Goal: Task Accomplishment & Management: Manage account settings

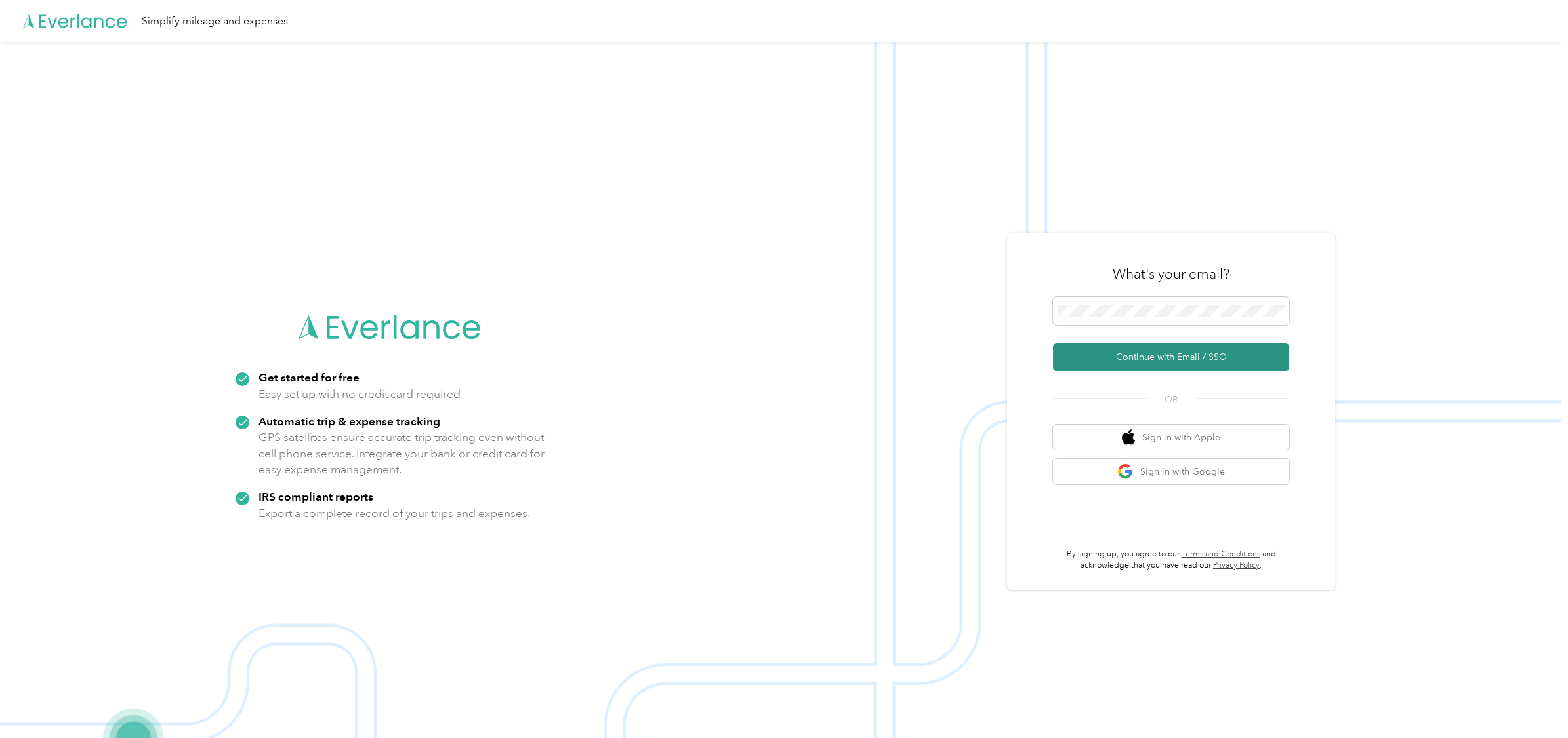
click at [1183, 353] on button "Continue with Email / SSO" at bounding box center [1171, 357] width 236 height 28
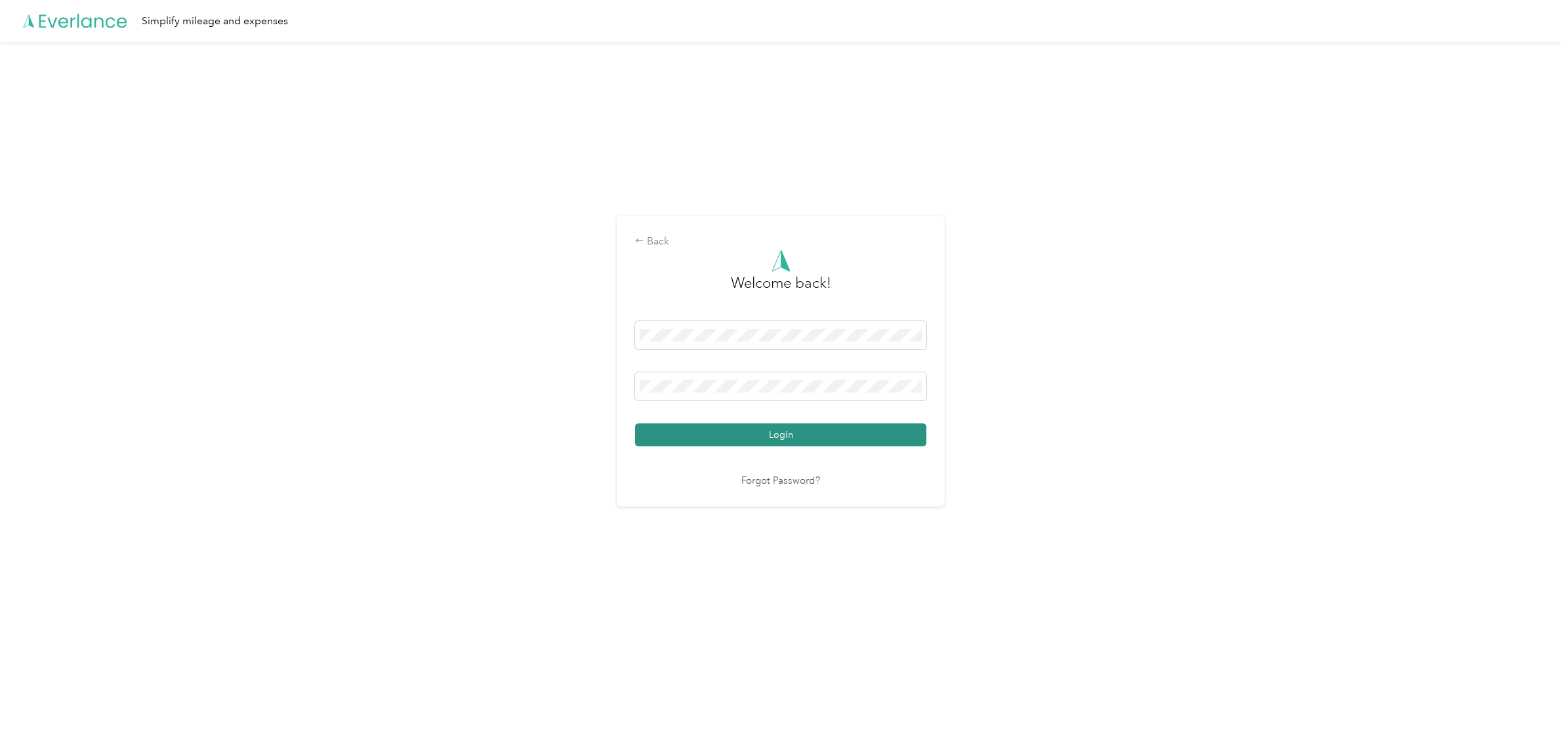
click at [786, 435] on button "Login" at bounding box center [780, 435] width 291 height 23
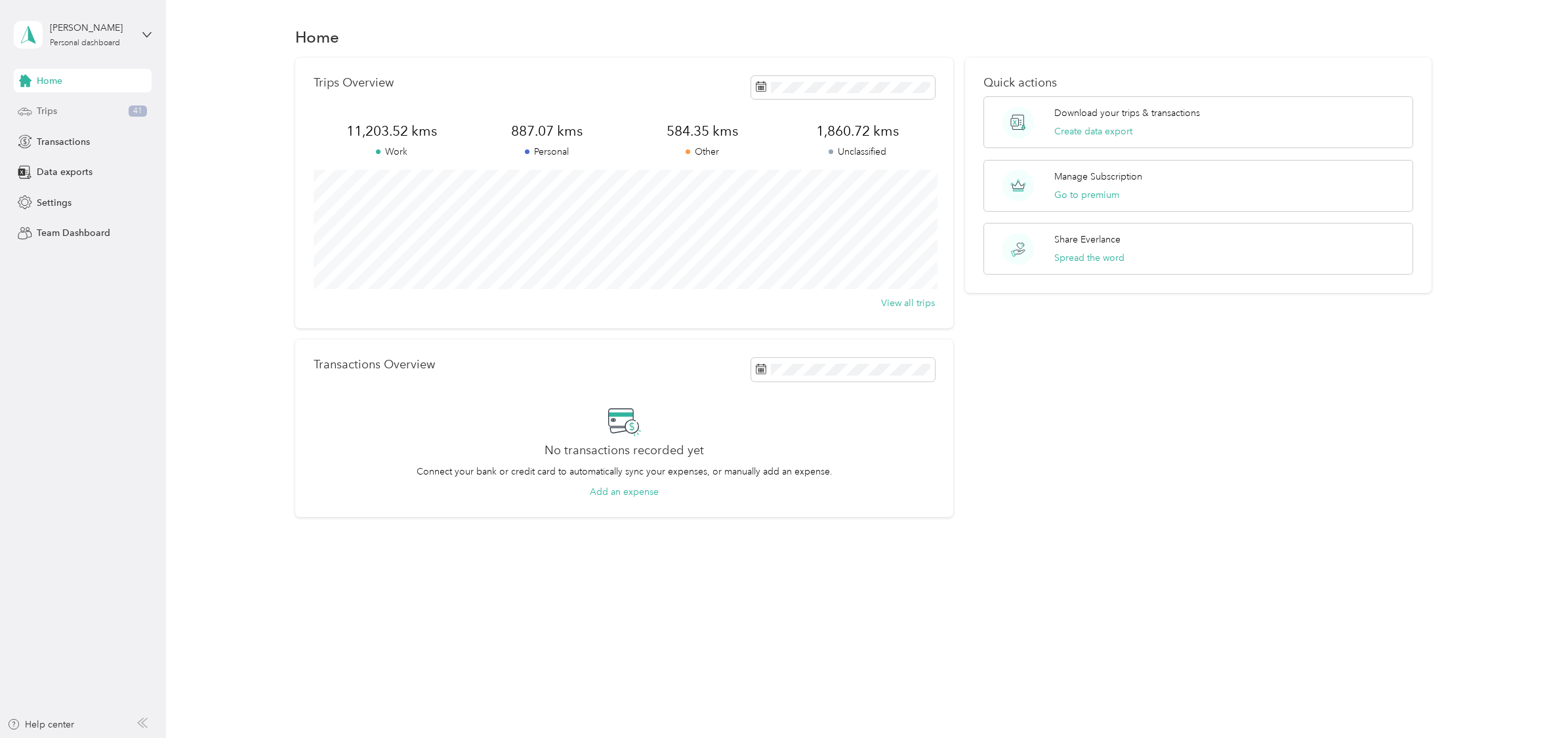
click at [42, 111] on span "Trips" at bounding box center [47, 110] width 21 height 13
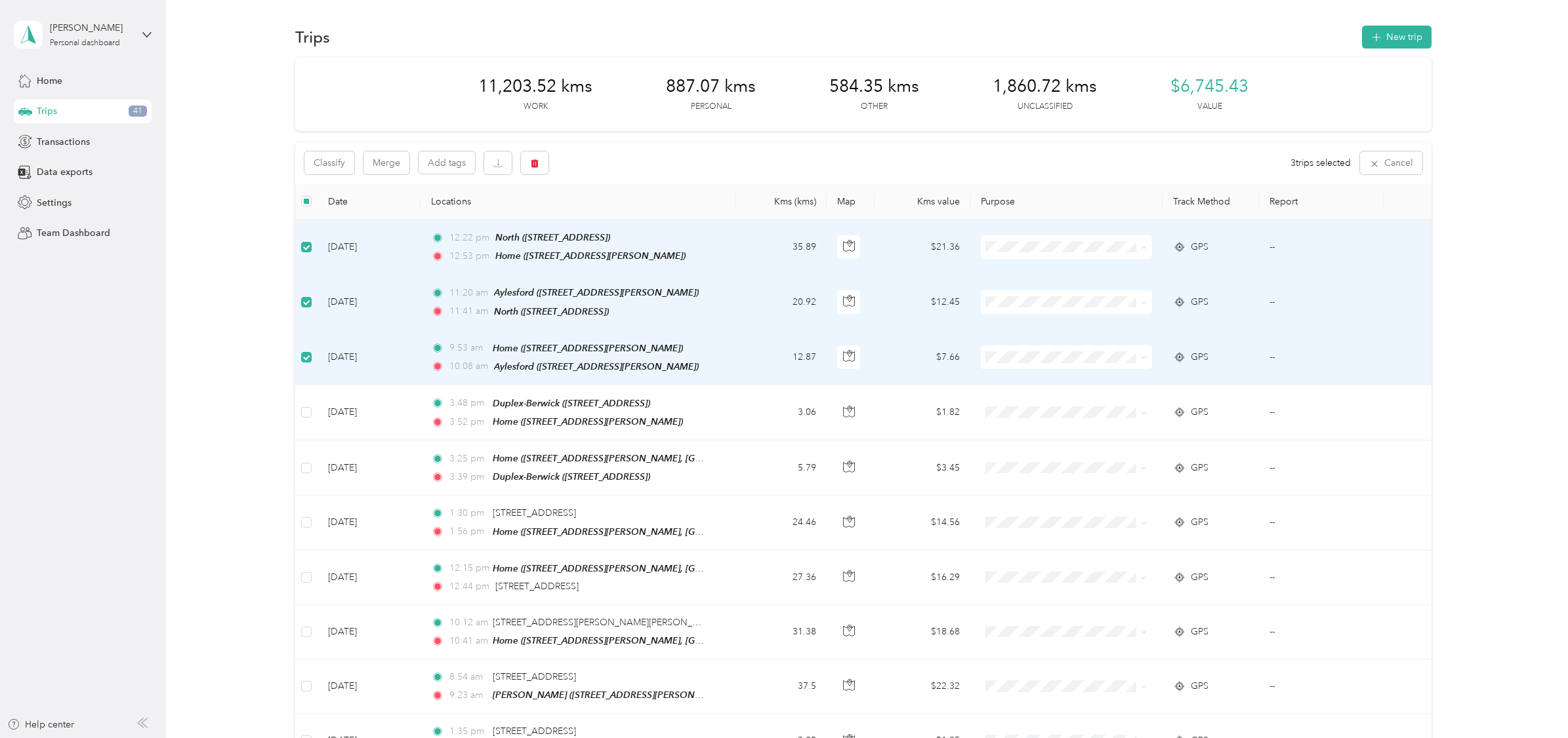
click at [1029, 350] on span "Property Manager" at bounding box center [1074, 349] width 129 height 13
click at [394, 160] on button "Merge" at bounding box center [386, 163] width 46 height 23
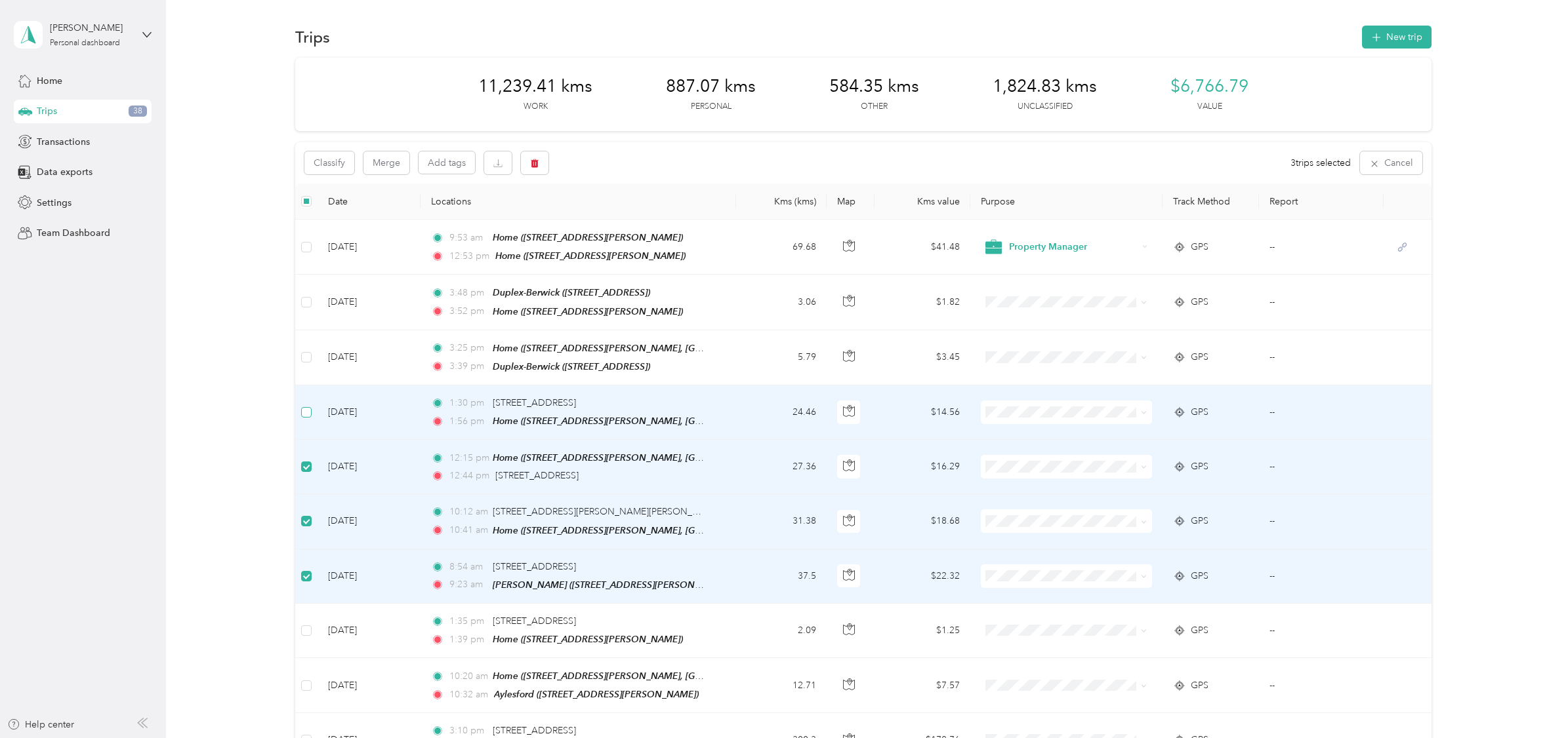
click at [304, 405] on label at bounding box center [306, 413] width 11 height 14
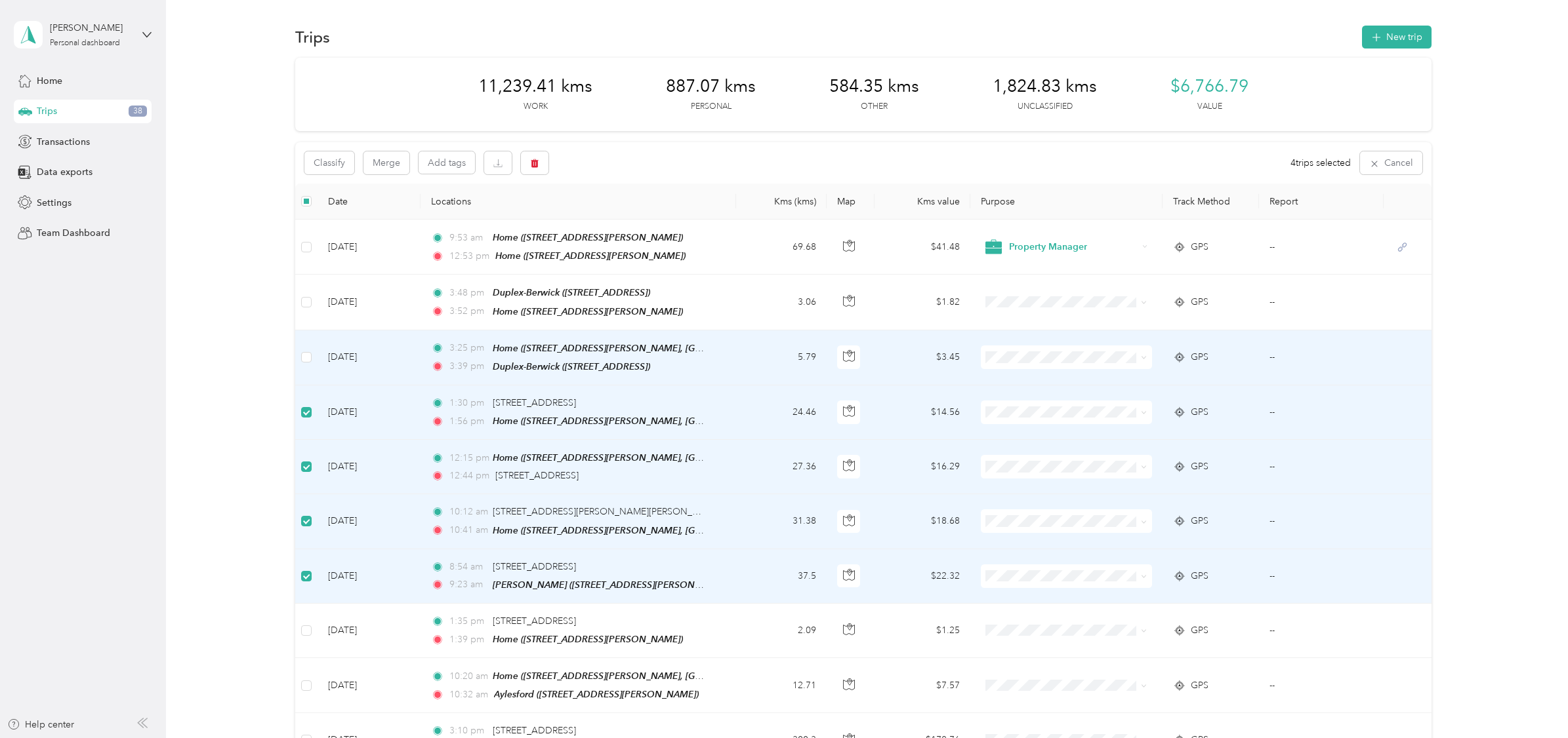
click at [308, 347] on td at bounding box center [306, 358] width 22 height 55
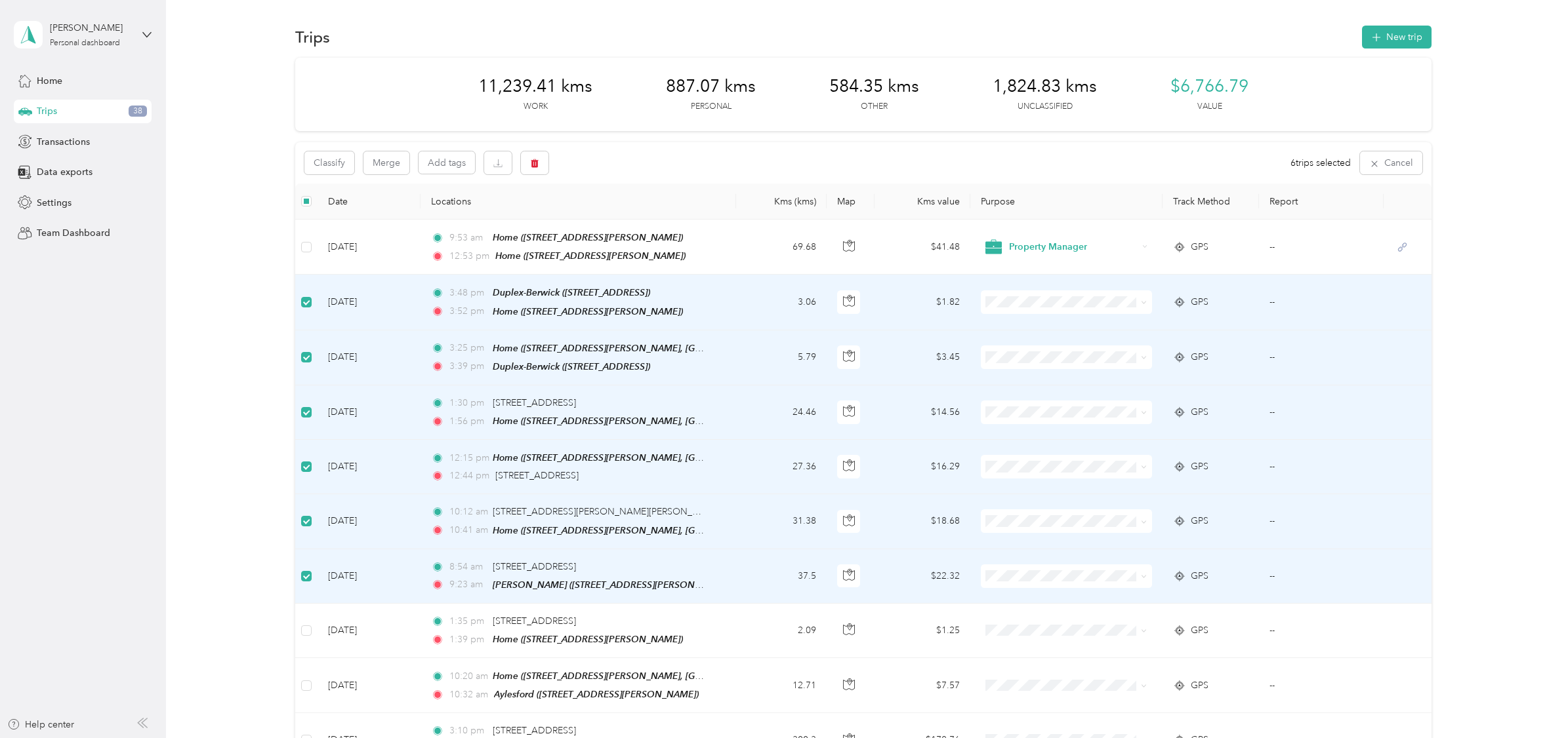
click at [1042, 400] on span "Property Manager" at bounding box center [1074, 400] width 129 height 13
click at [380, 161] on button "Merge" at bounding box center [386, 163] width 46 height 23
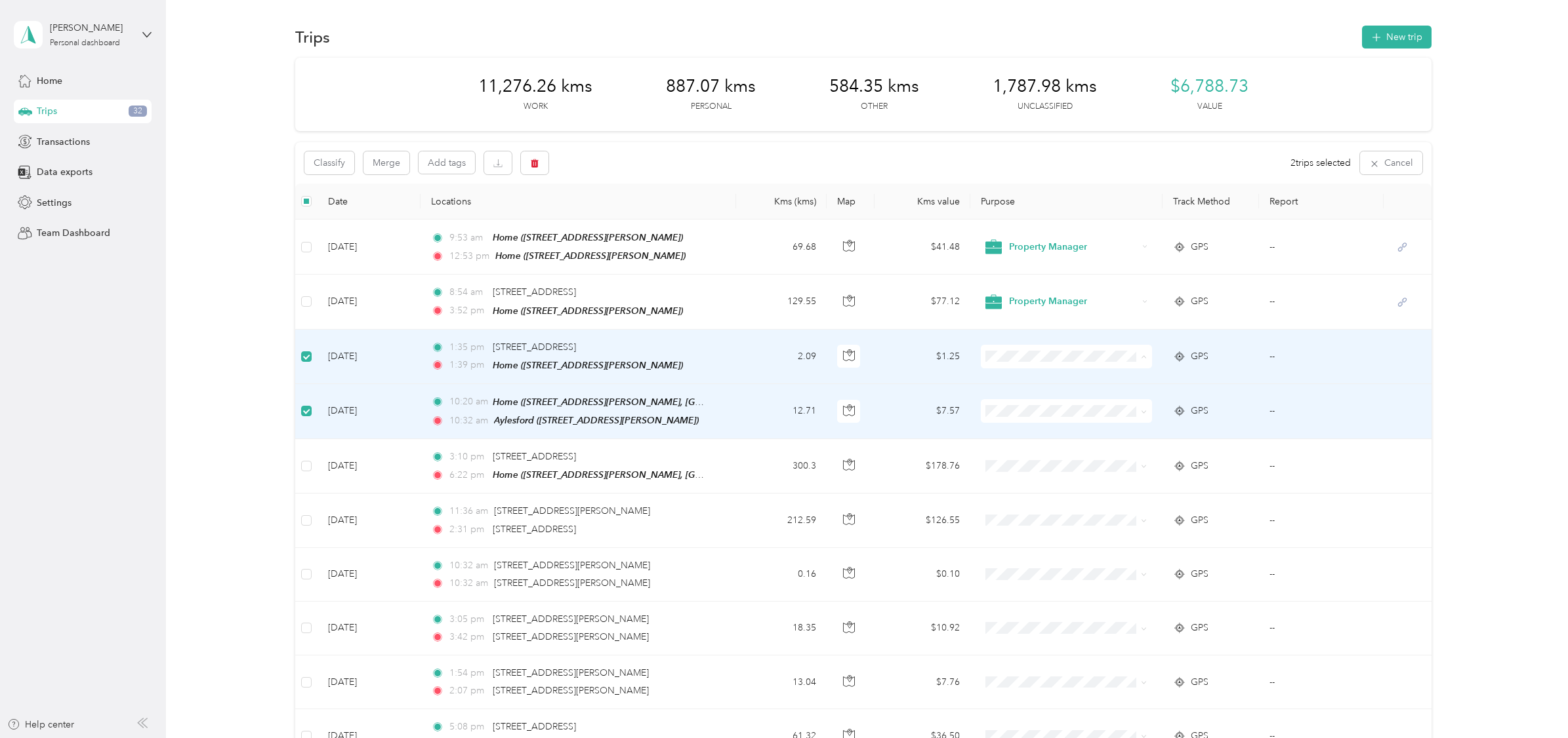
click at [1024, 453] on span "Property Manager" at bounding box center [1074, 457] width 129 height 13
click at [390, 164] on button "Merge" at bounding box center [386, 163] width 46 height 23
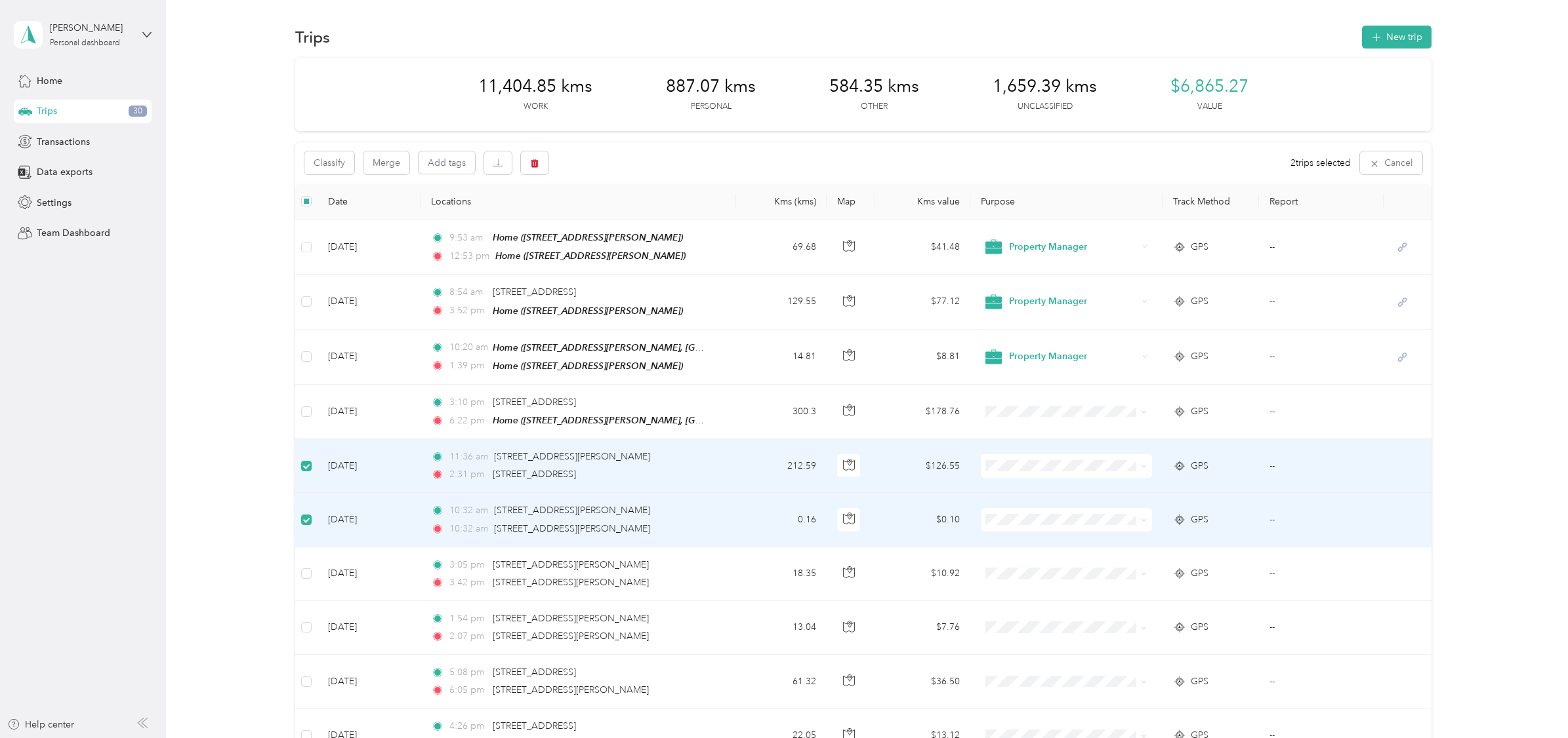
click at [1032, 543] on li "Travel Business" at bounding box center [1062, 535] width 170 height 25
click at [384, 165] on button "Merge" at bounding box center [386, 163] width 46 height 23
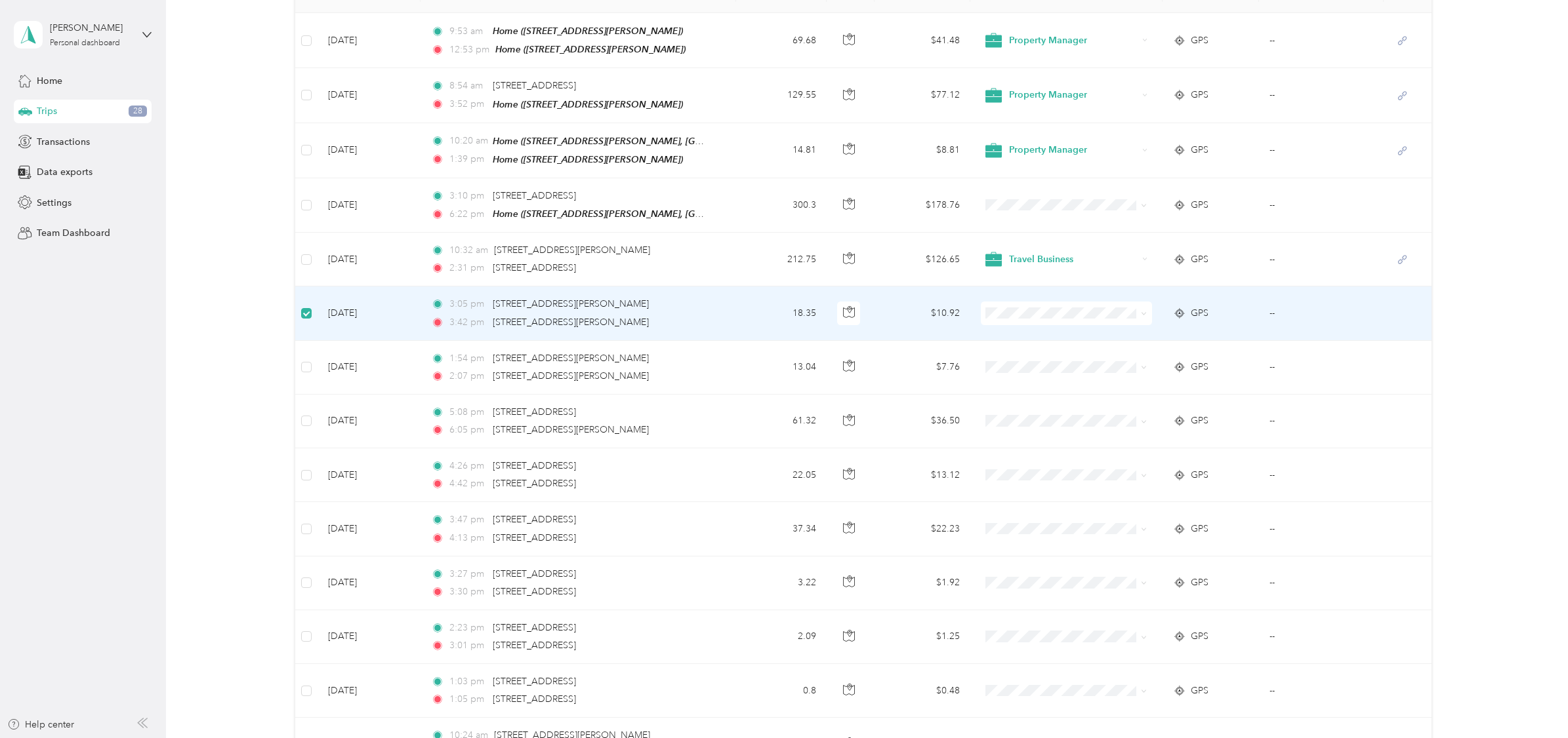
scroll to position [204, 0]
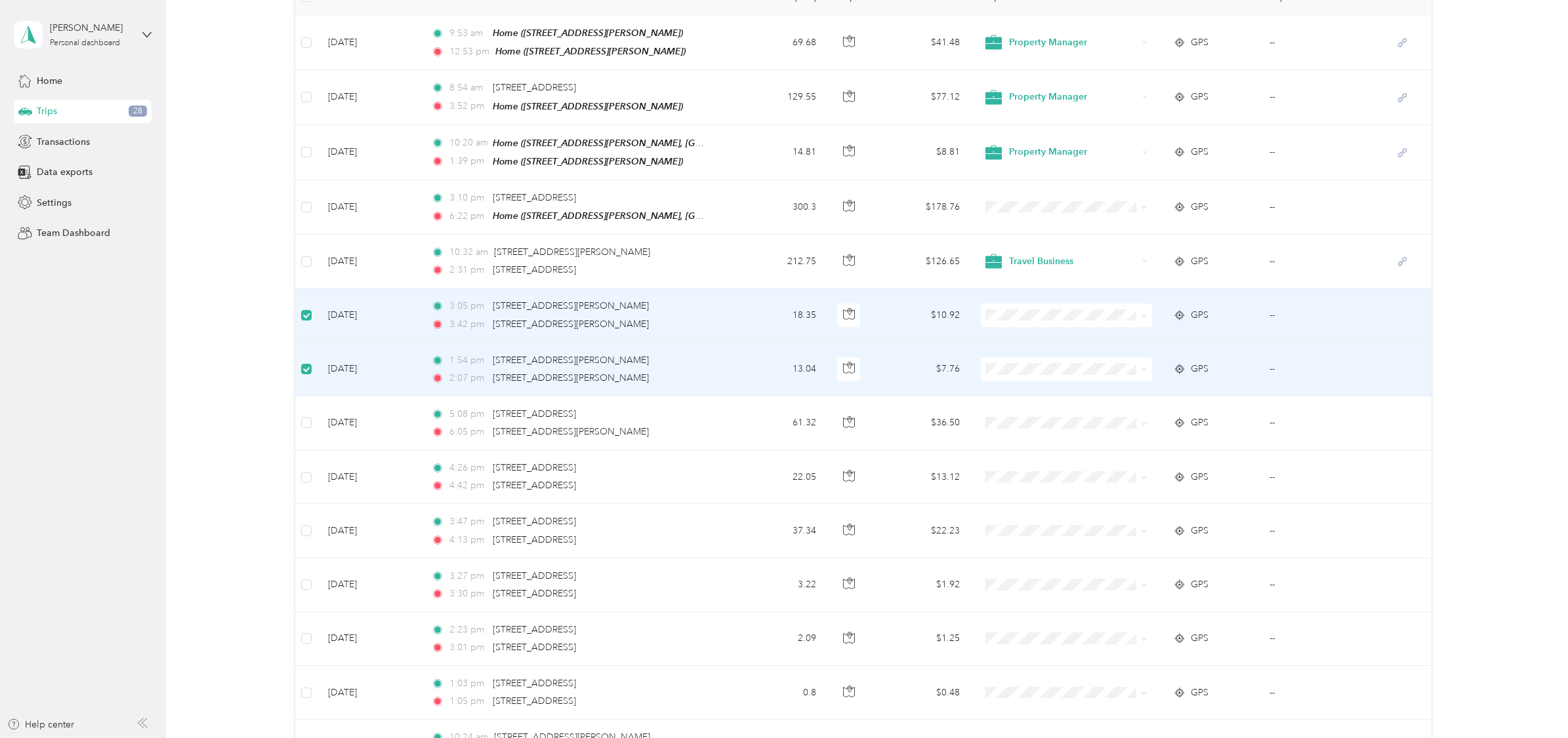
click at [1035, 393] on span "Travel Business" at bounding box center [1062, 388] width 151 height 16
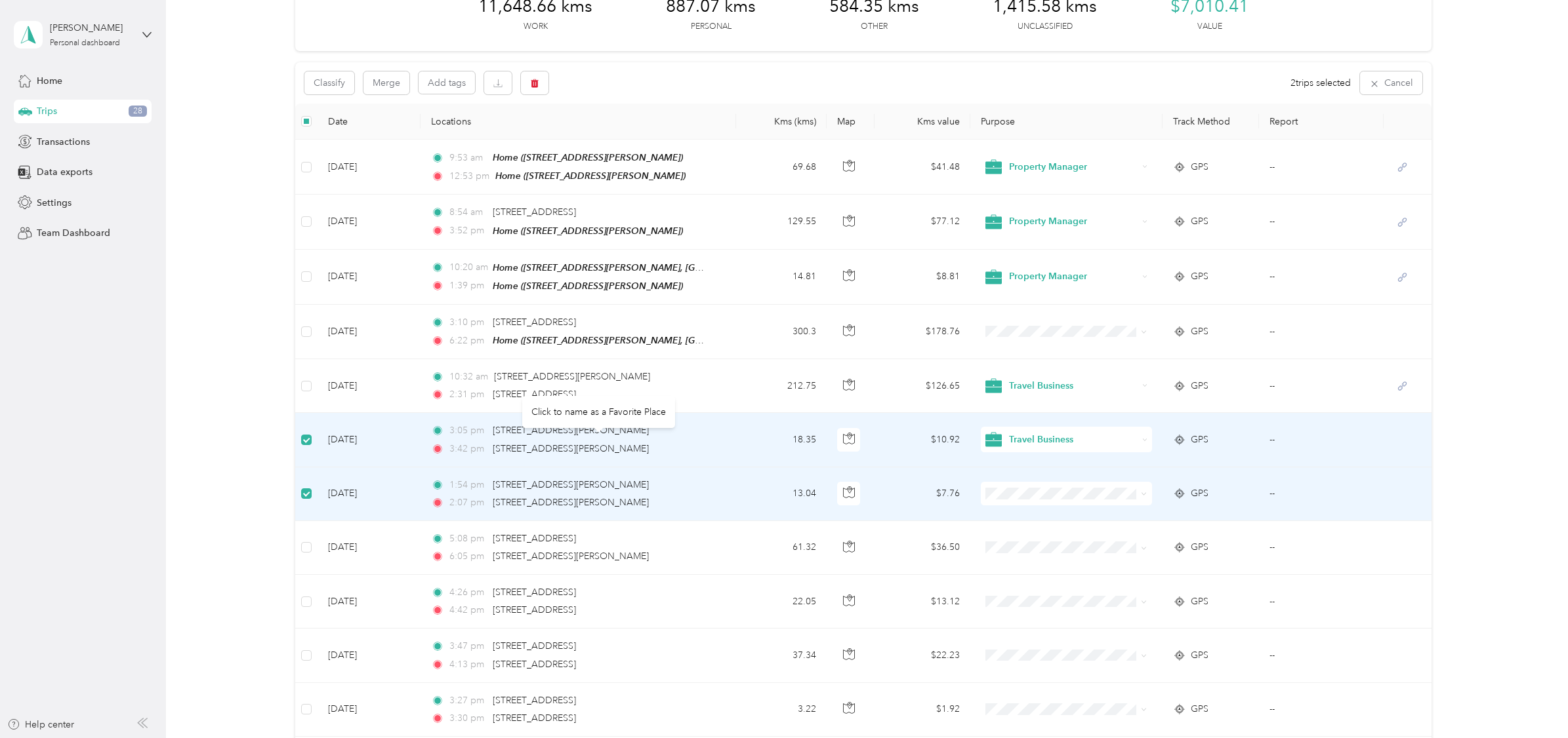
scroll to position [67, 0]
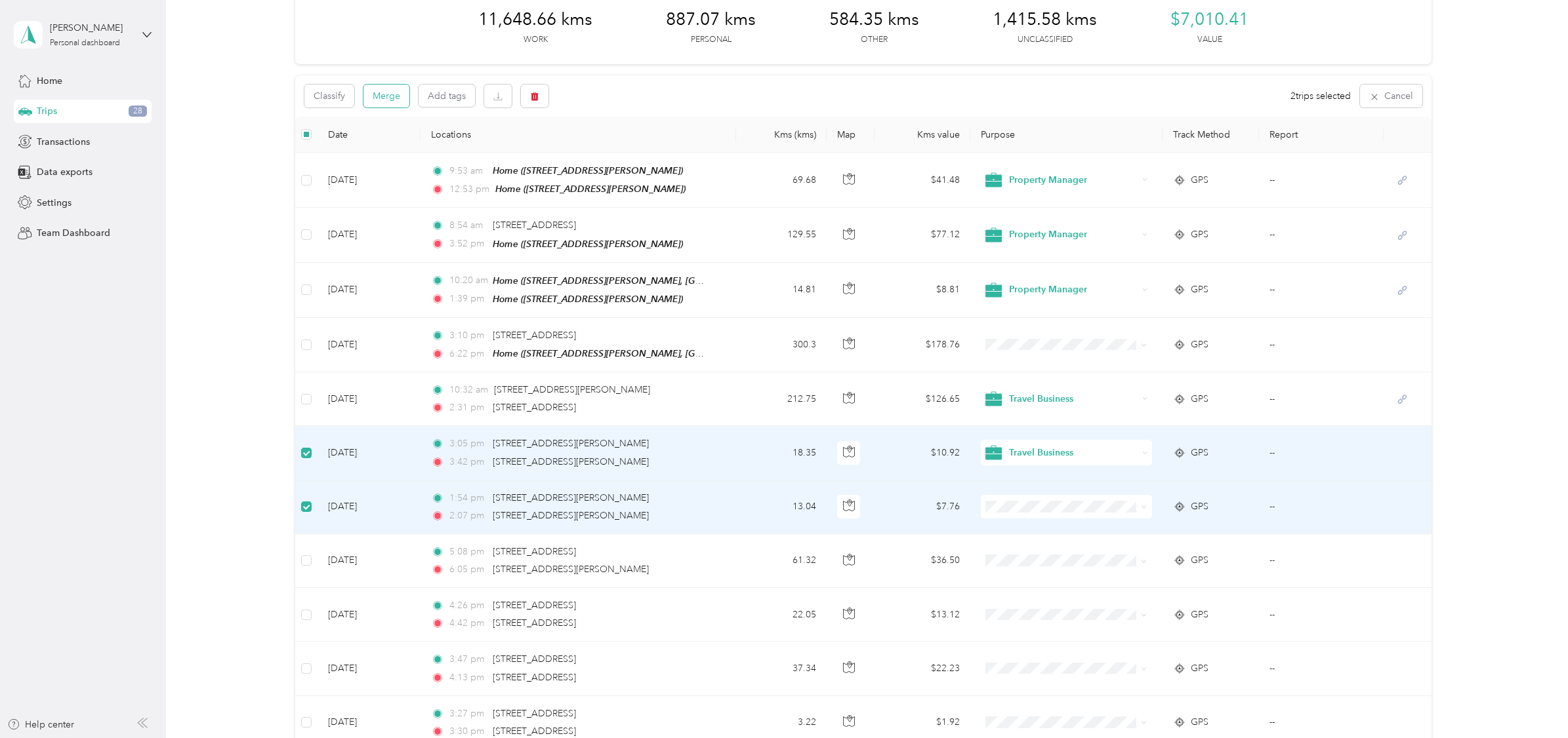
click at [396, 96] on button "Merge" at bounding box center [386, 96] width 46 height 23
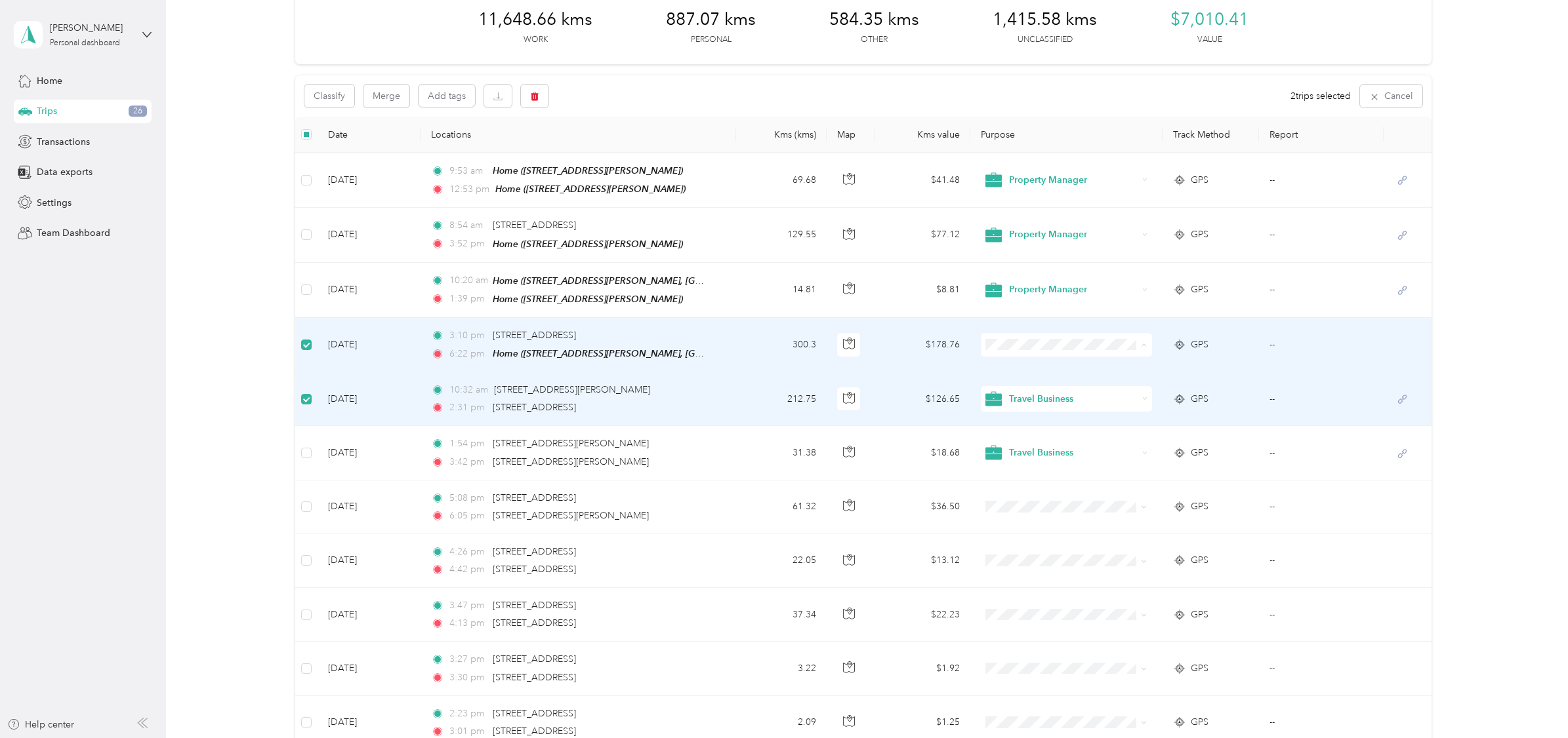
click at [1036, 419] on span "Travel Business" at bounding box center [1074, 418] width 129 height 13
click at [376, 94] on button "Merge" at bounding box center [386, 96] width 46 height 23
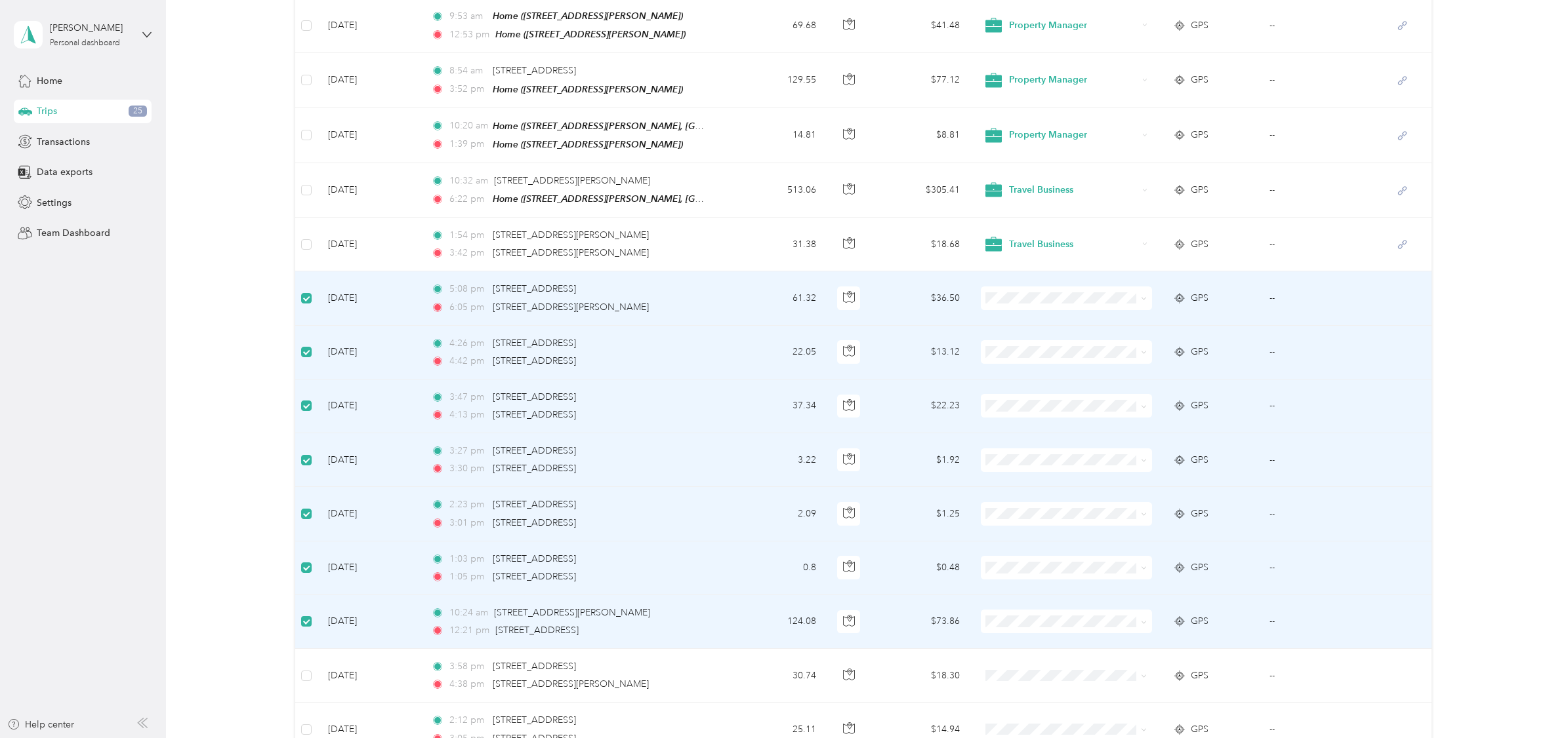
scroll to position [203, 0]
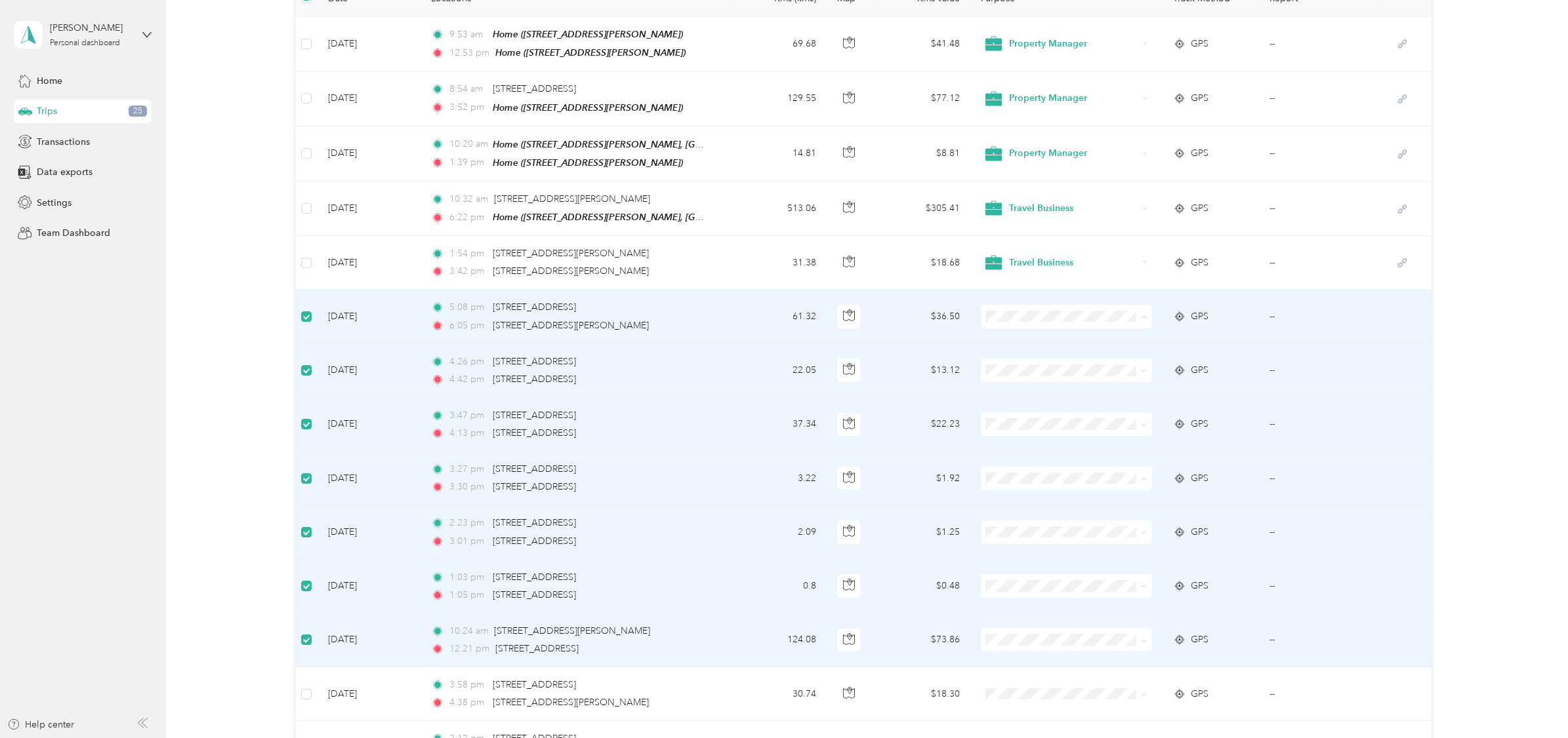
click at [1034, 393] on span "Travel Business" at bounding box center [1062, 390] width 151 height 16
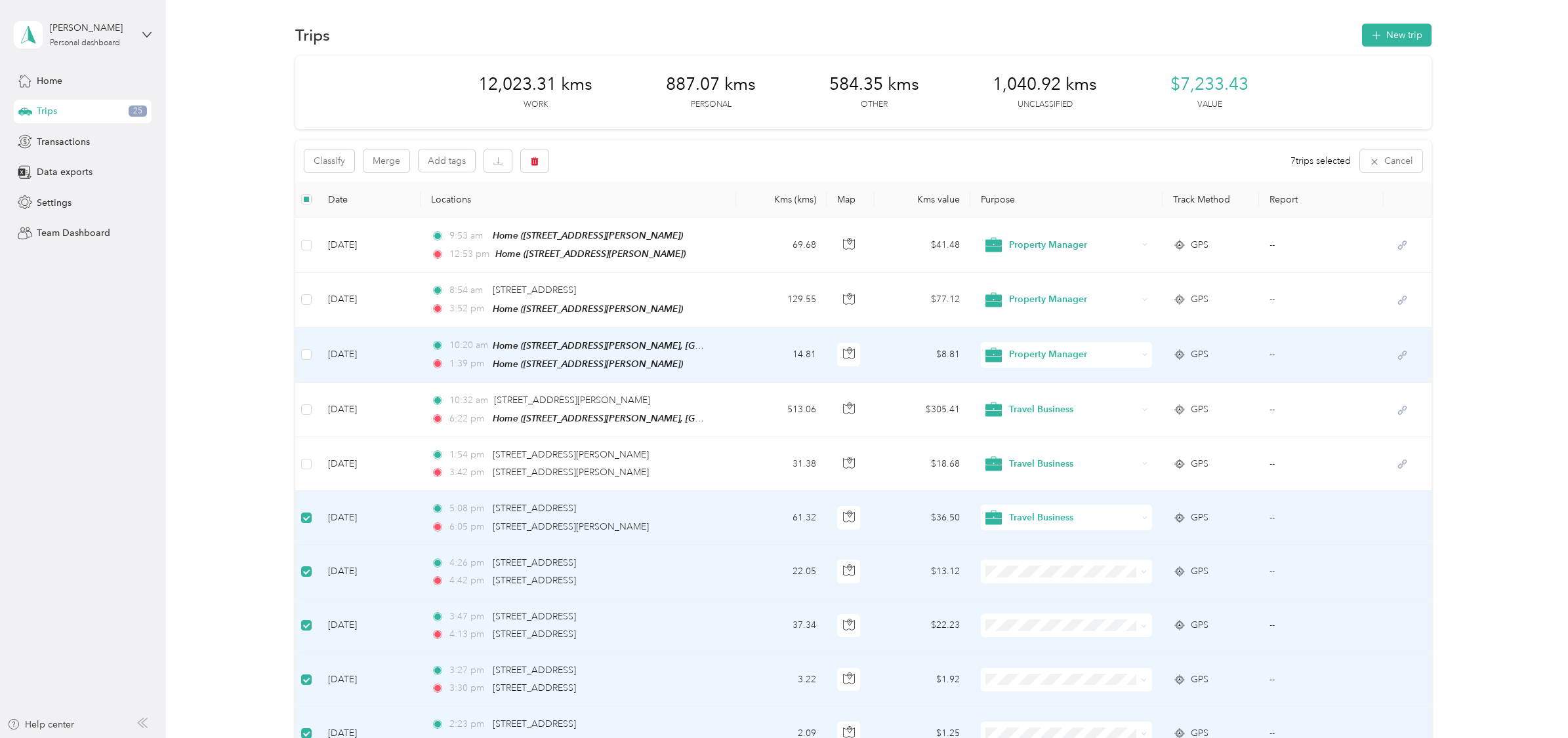
scroll to position [0, 0]
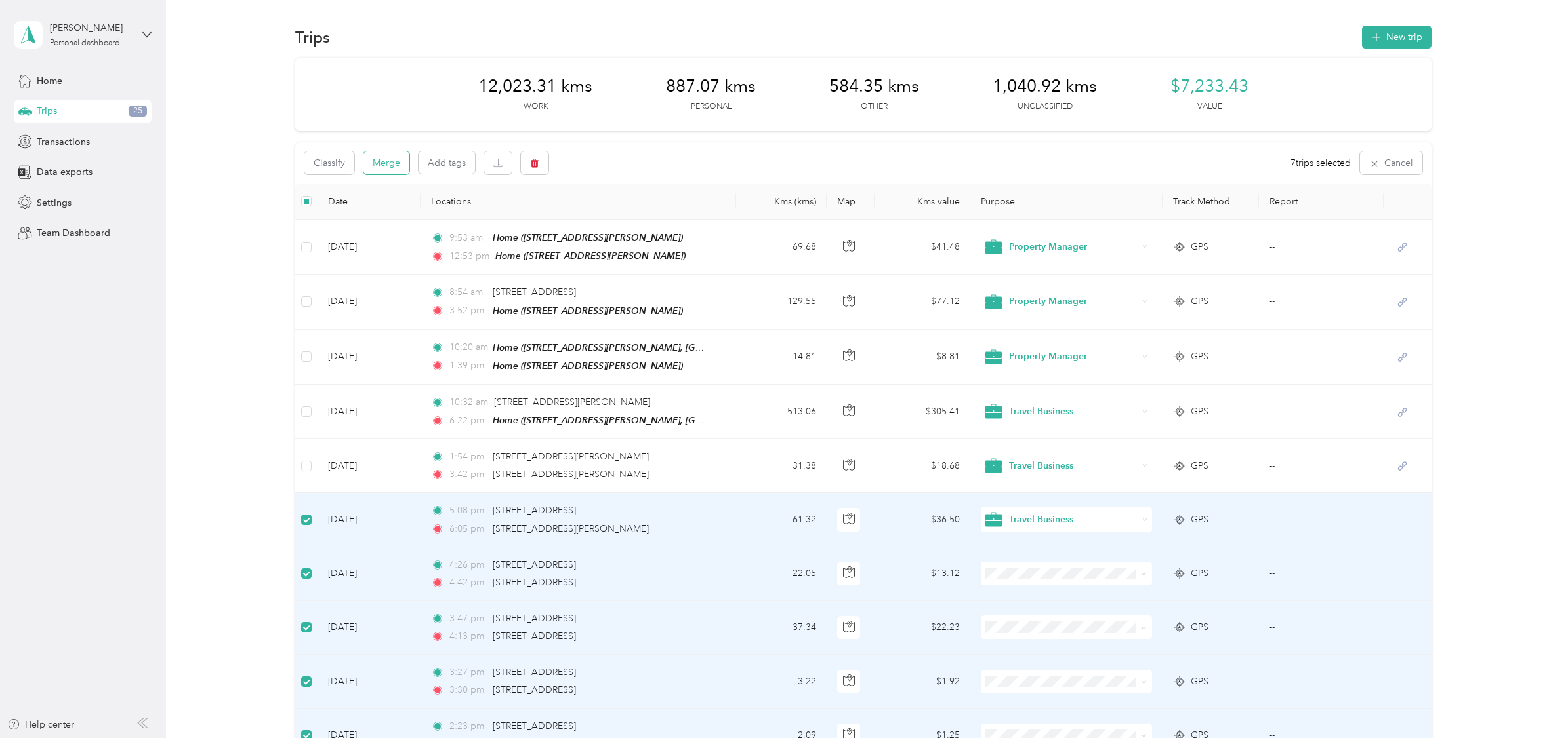
click at [384, 163] on button "Merge" at bounding box center [386, 163] width 46 height 23
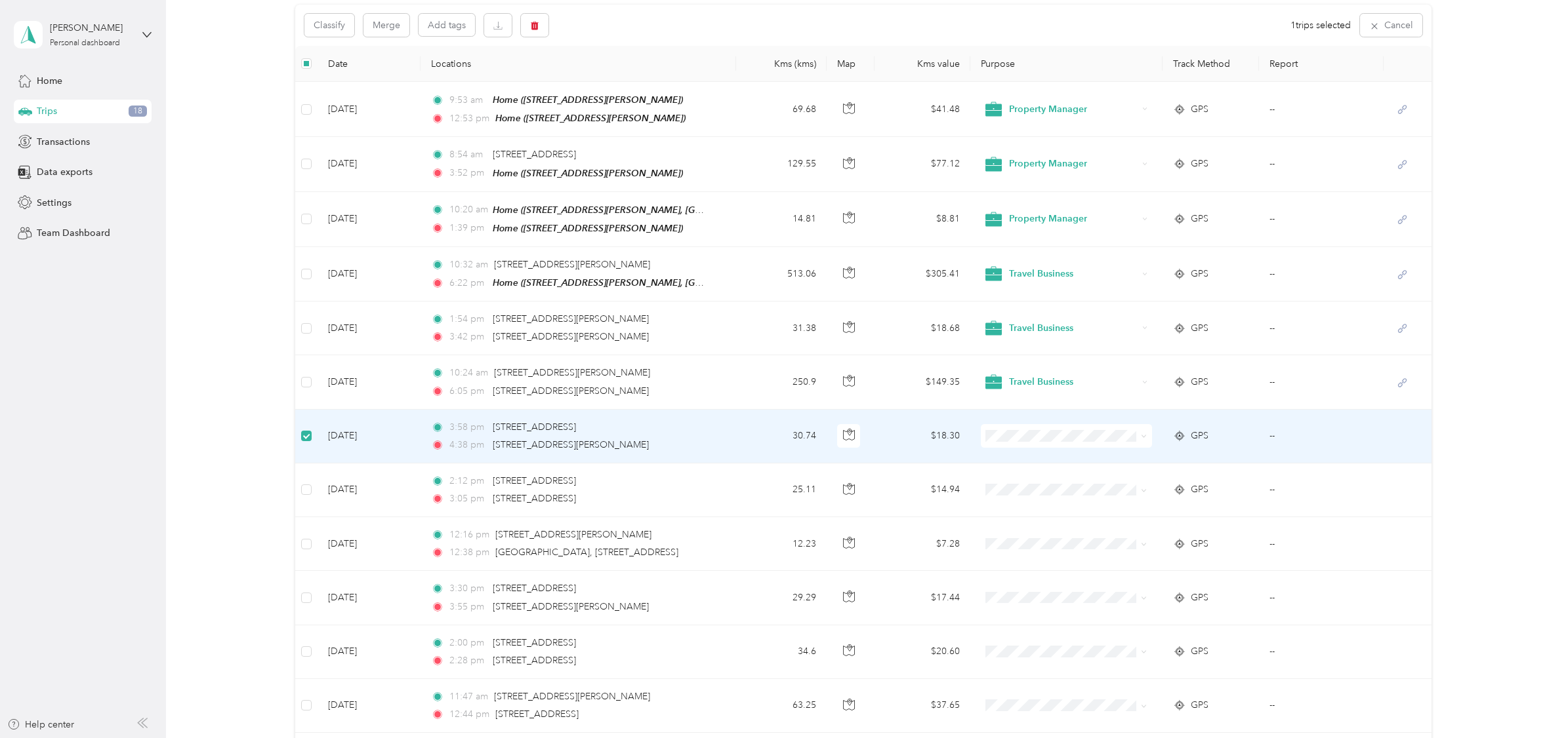
scroll to position [136, 0]
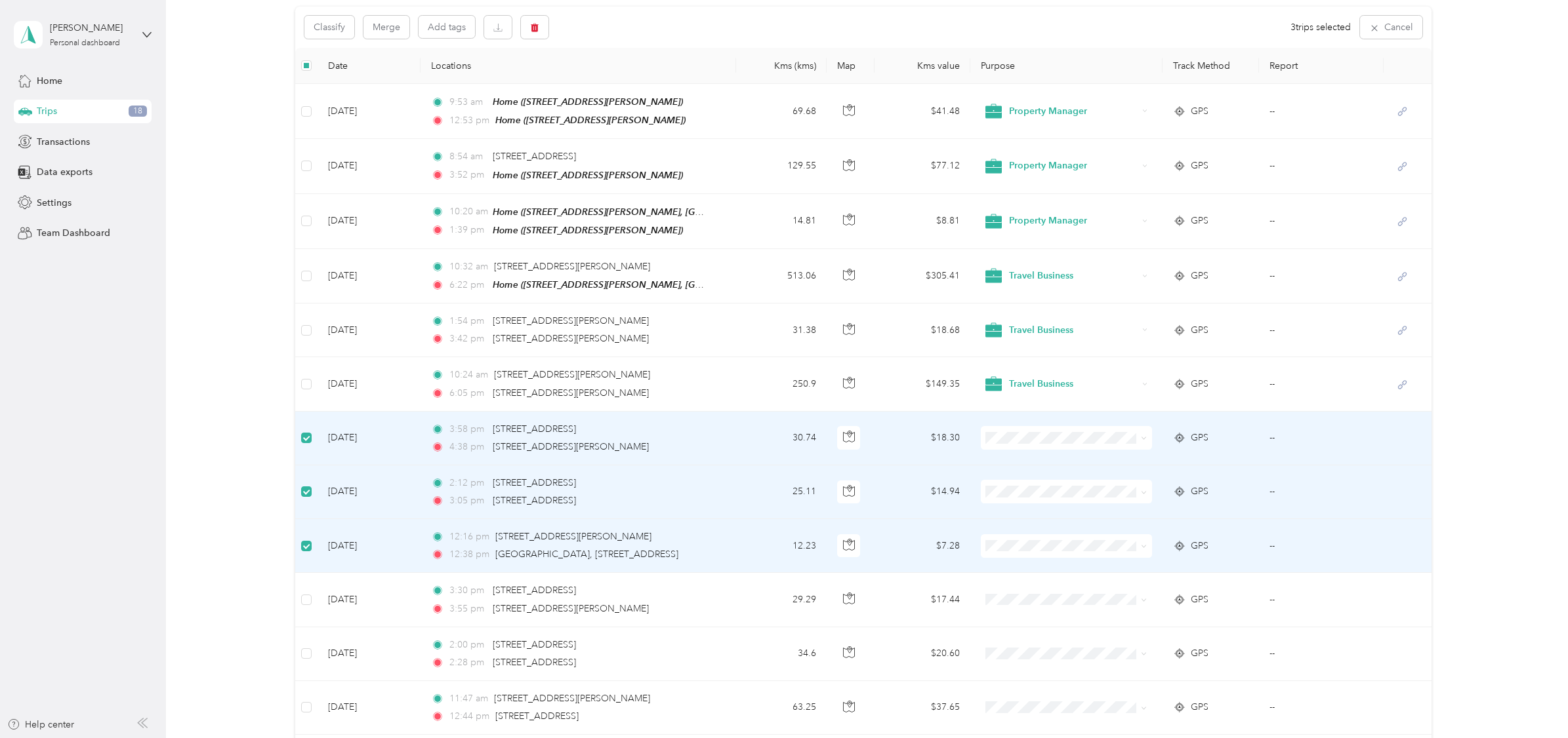
click at [1038, 512] on span "Travel Business" at bounding box center [1074, 511] width 129 height 13
click at [389, 25] on button "Merge" at bounding box center [386, 27] width 46 height 23
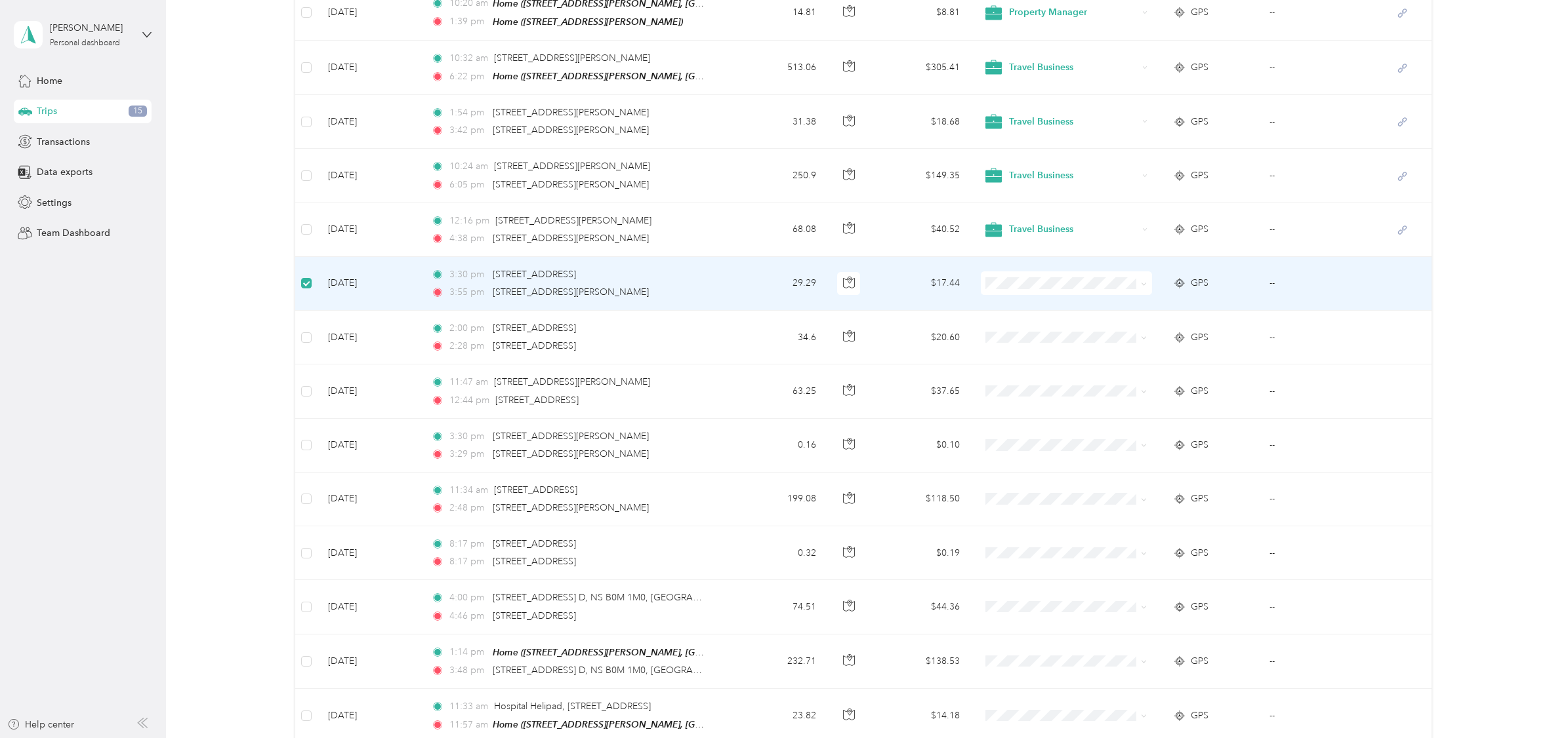
scroll to position [342, 0]
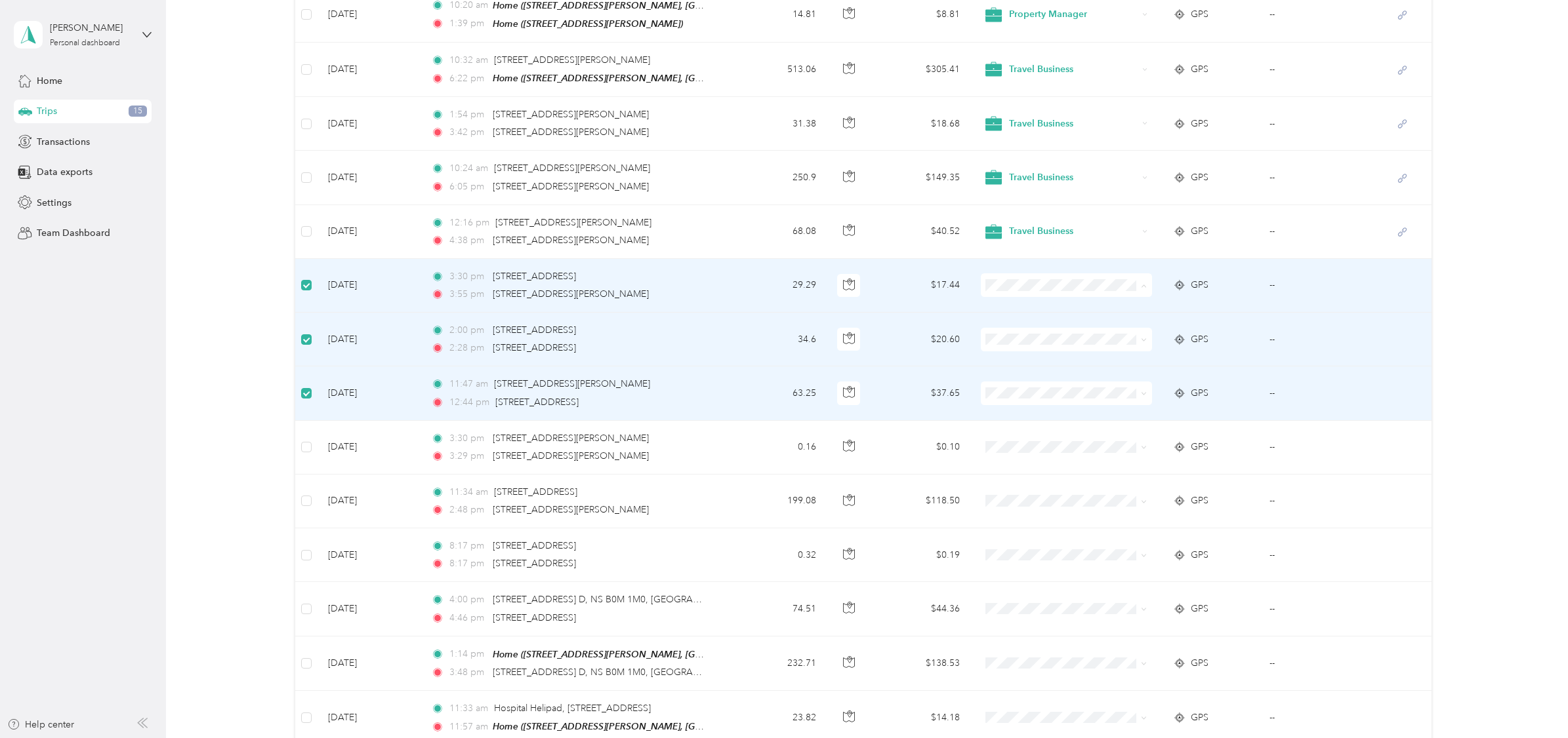
click at [1046, 358] on span "Travel Business" at bounding box center [1074, 359] width 129 height 13
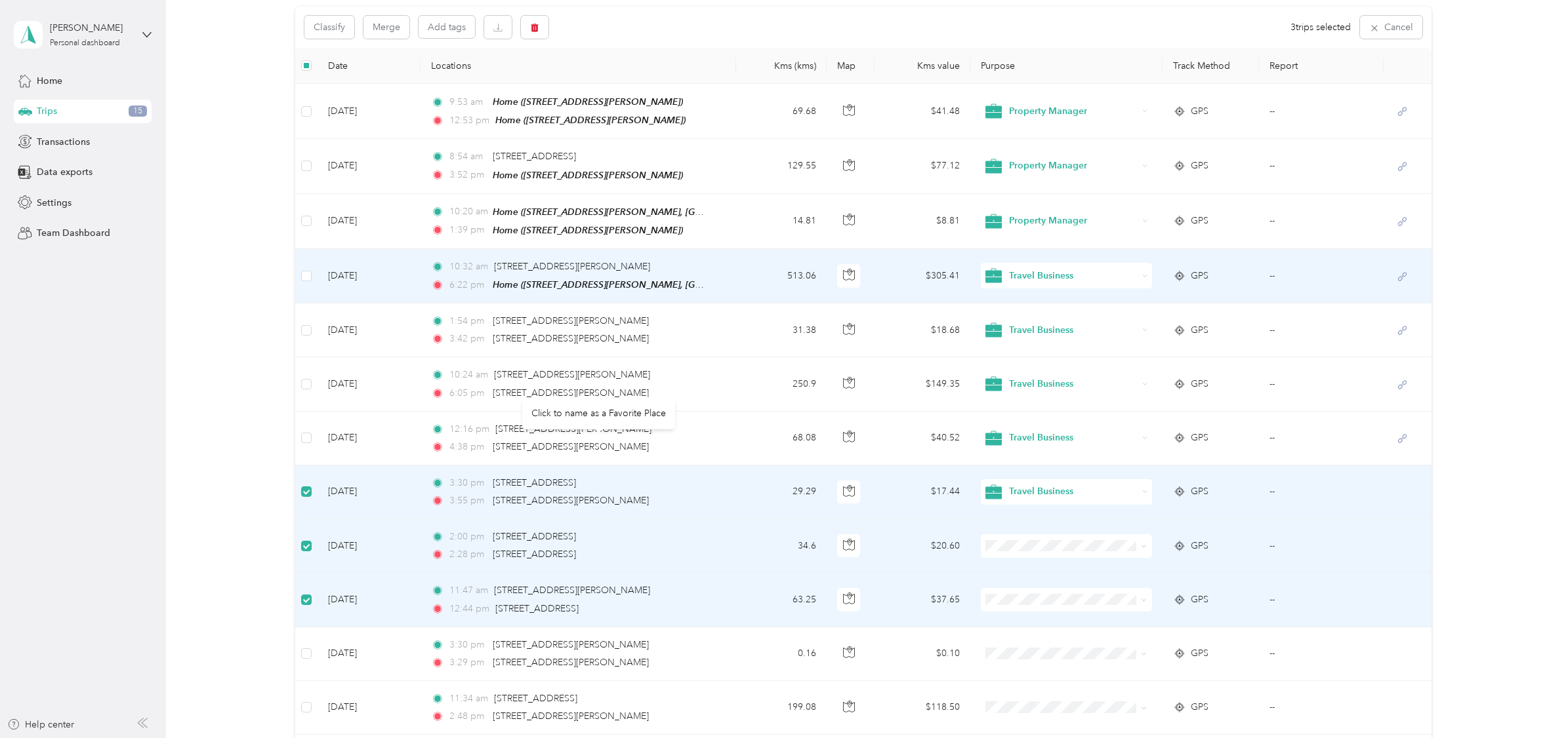
scroll to position [0, 0]
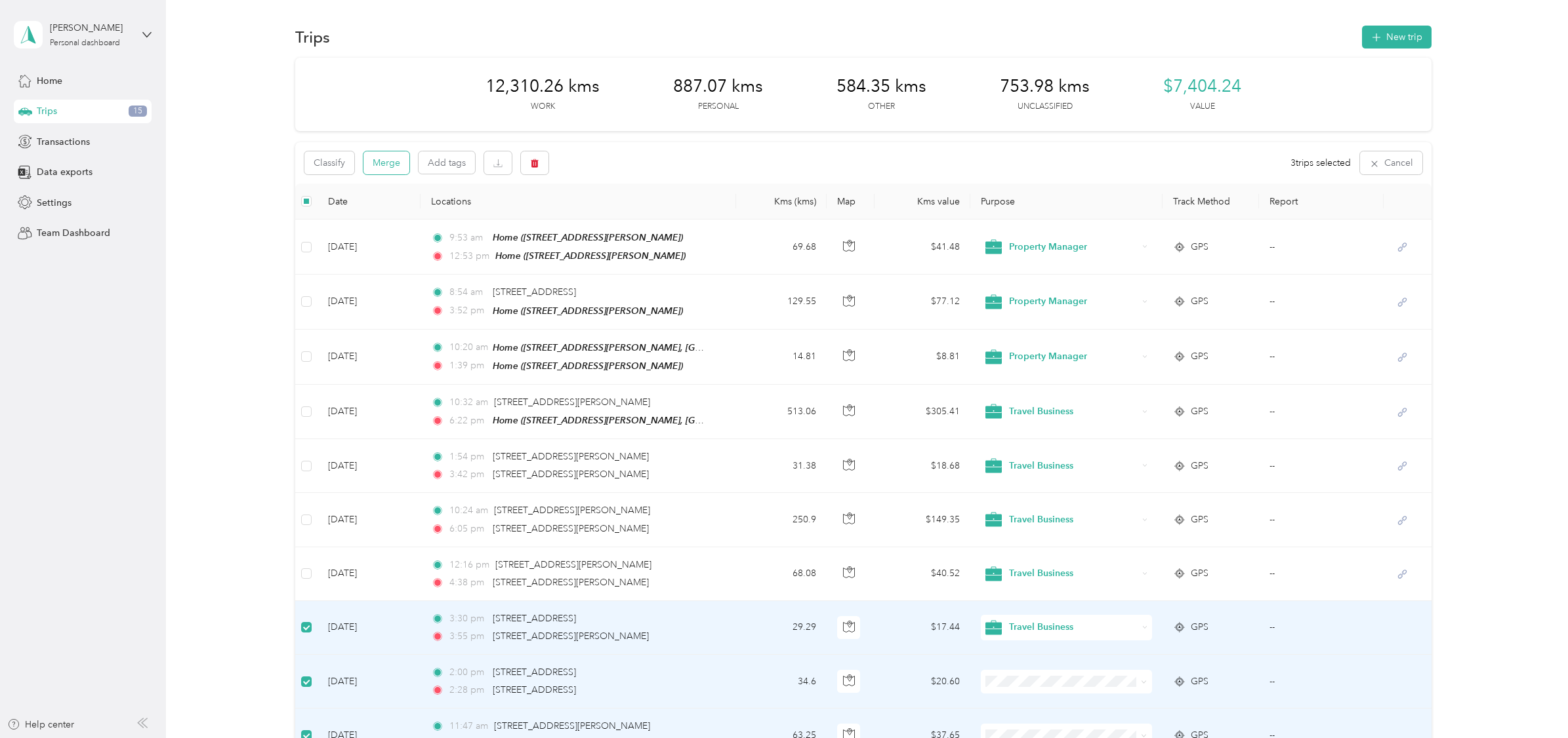
click at [396, 161] on button "Merge" at bounding box center [386, 163] width 46 height 23
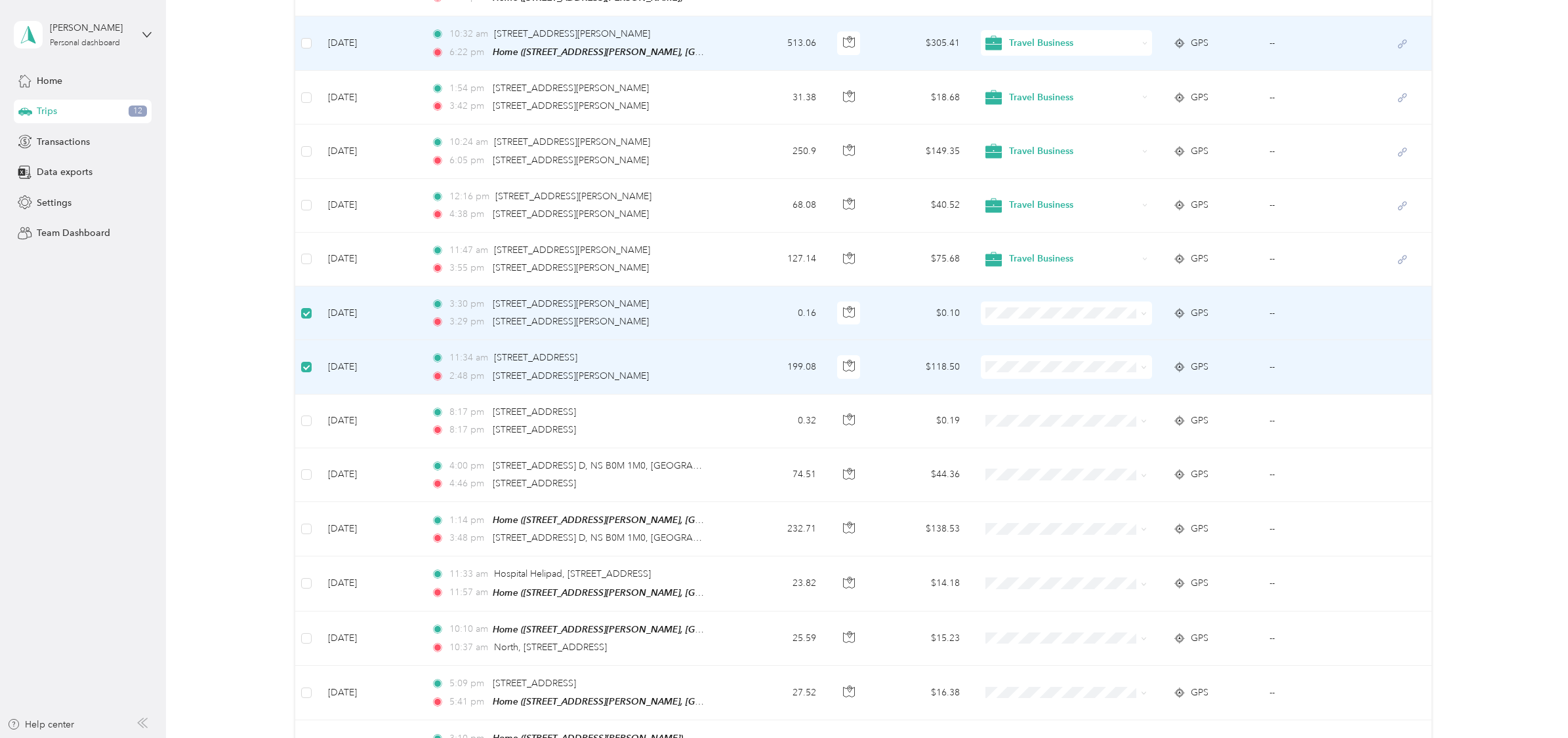
scroll to position [342, 0]
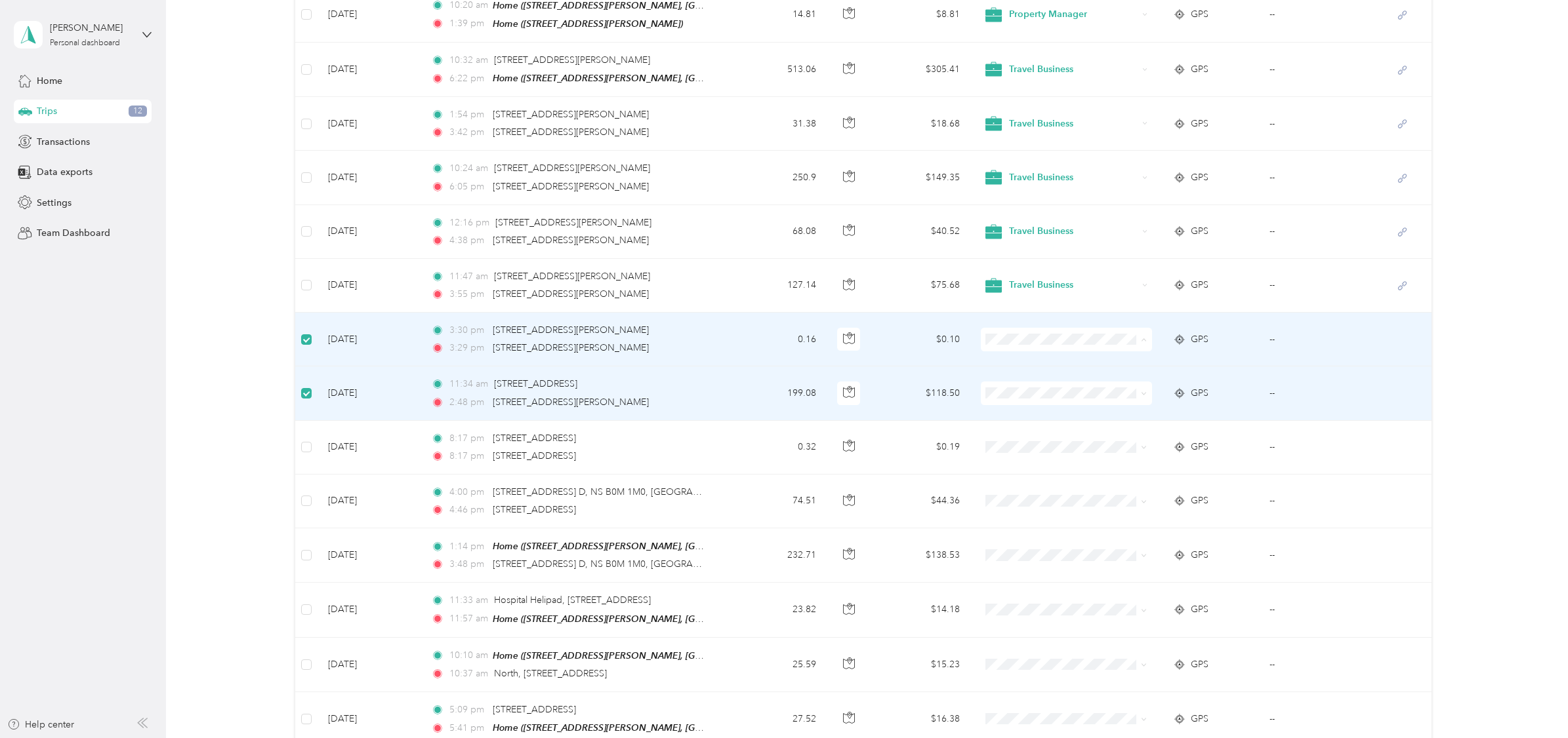
click at [1033, 412] on span "Travel Business" at bounding box center [1074, 413] width 129 height 13
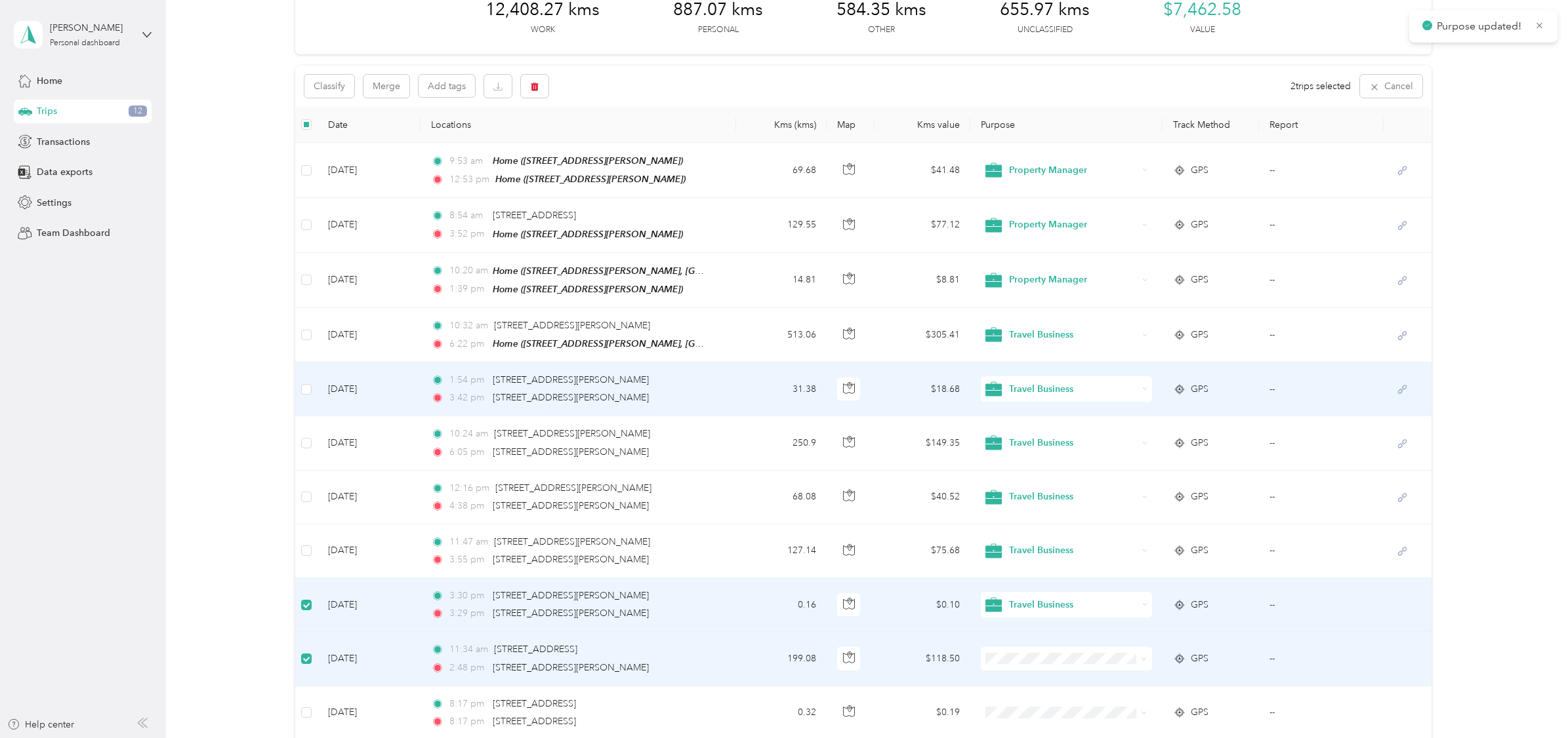
scroll to position [67, 0]
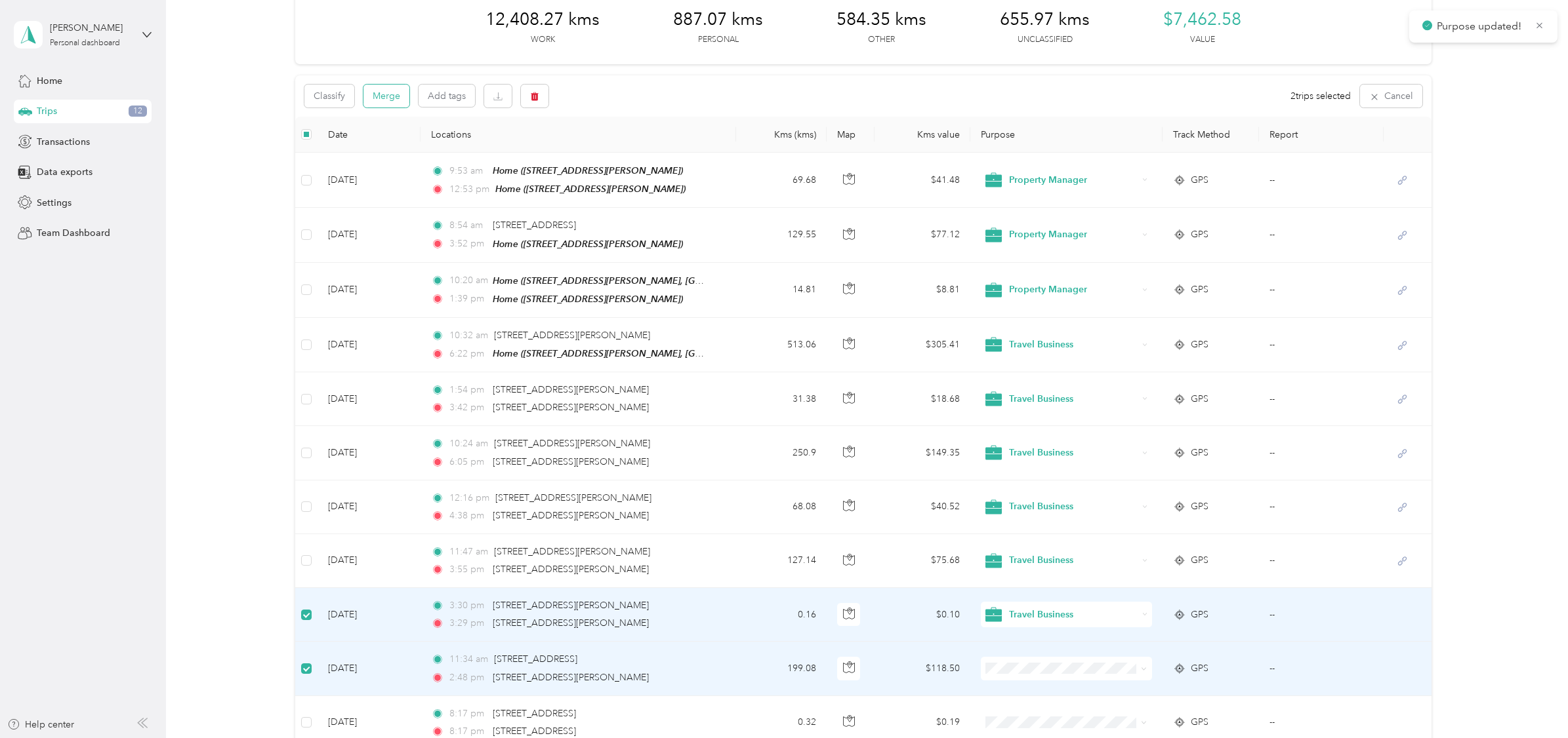
click at [381, 93] on button "Merge" at bounding box center [386, 96] width 46 height 23
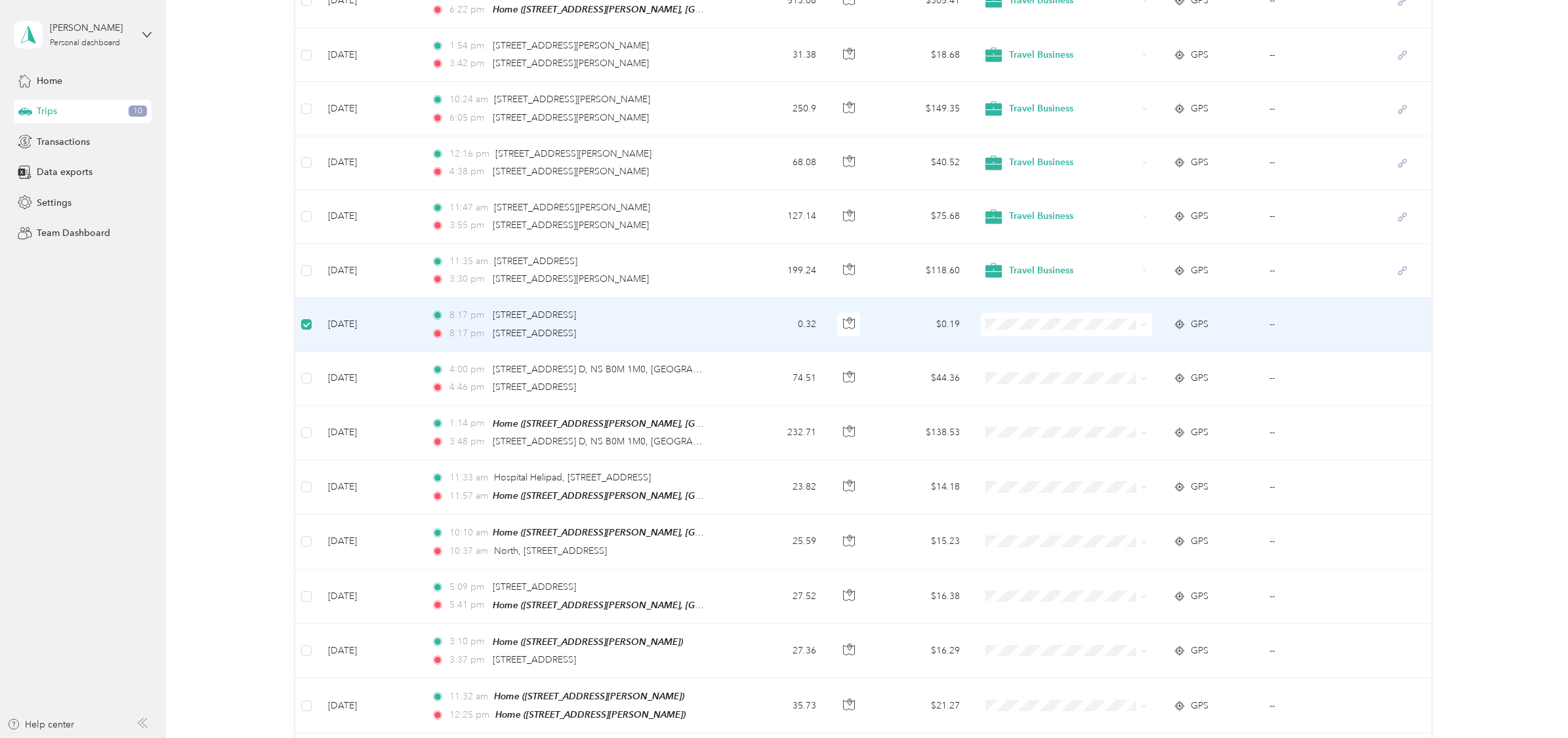
scroll to position [410, 0]
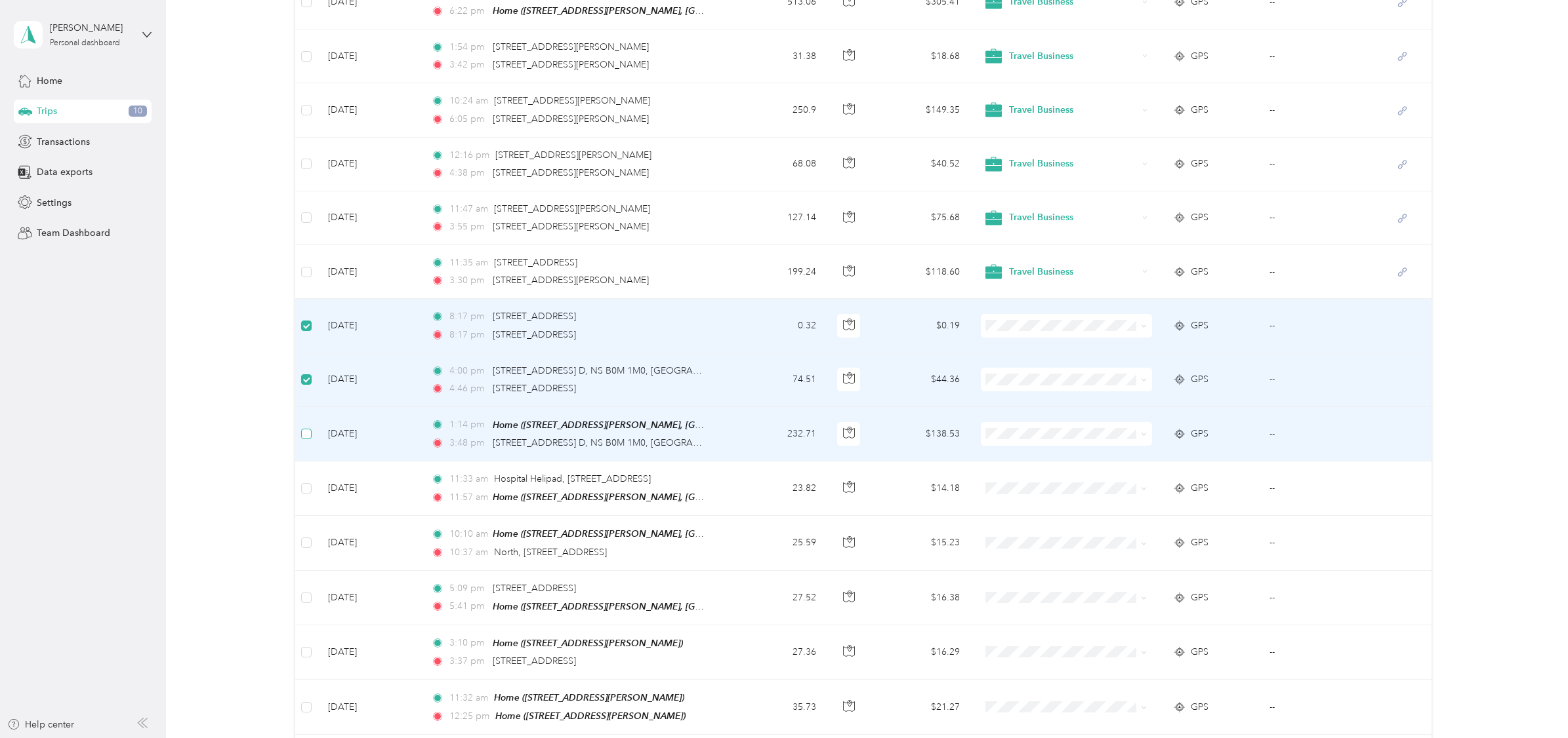
click at [305, 427] on label at bounding box center [306, 434] width 11 height 14
click at [1037, 403] on span "Travel Business" at bounding box center [1074, 400] width 129 height 13
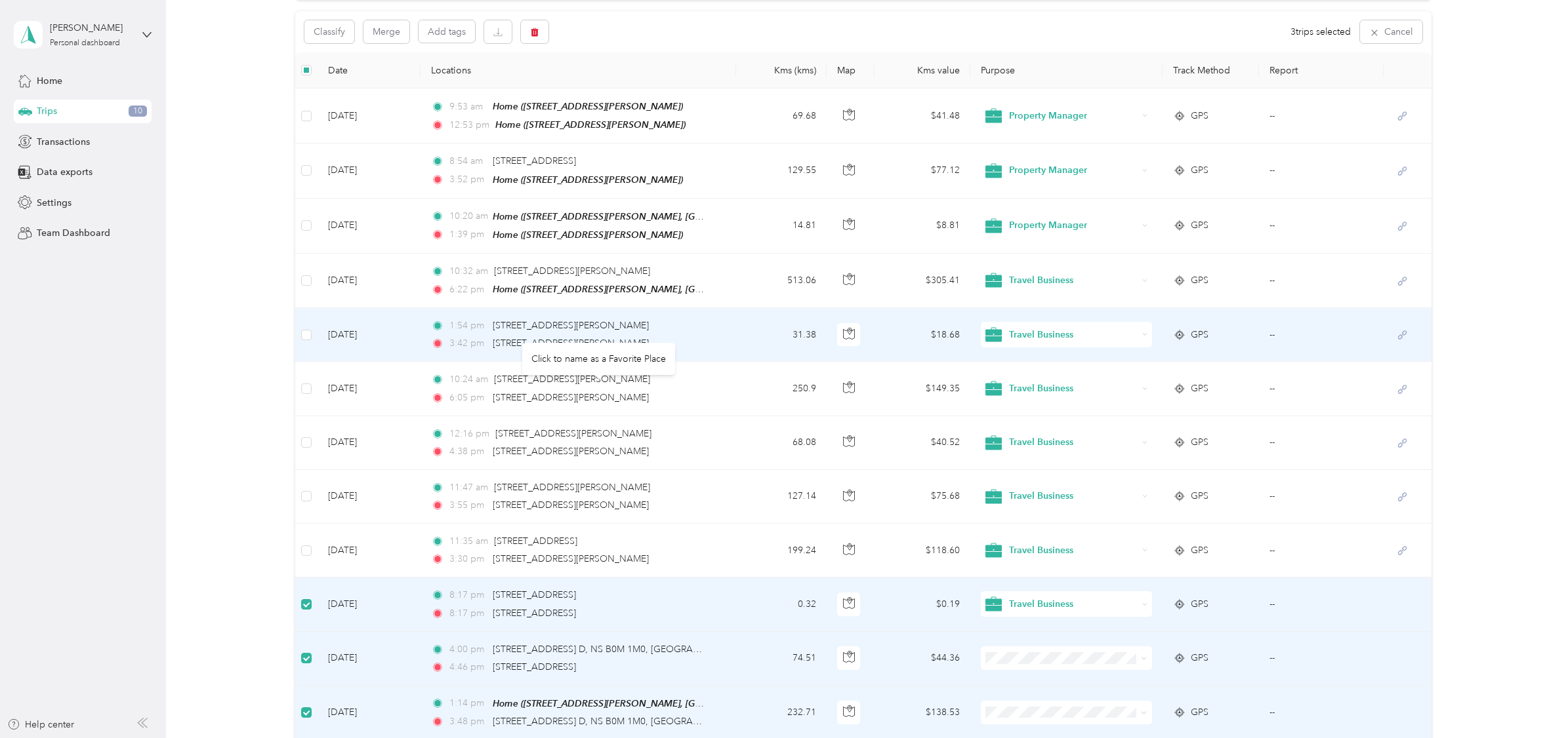
scroll to position [66, 0]
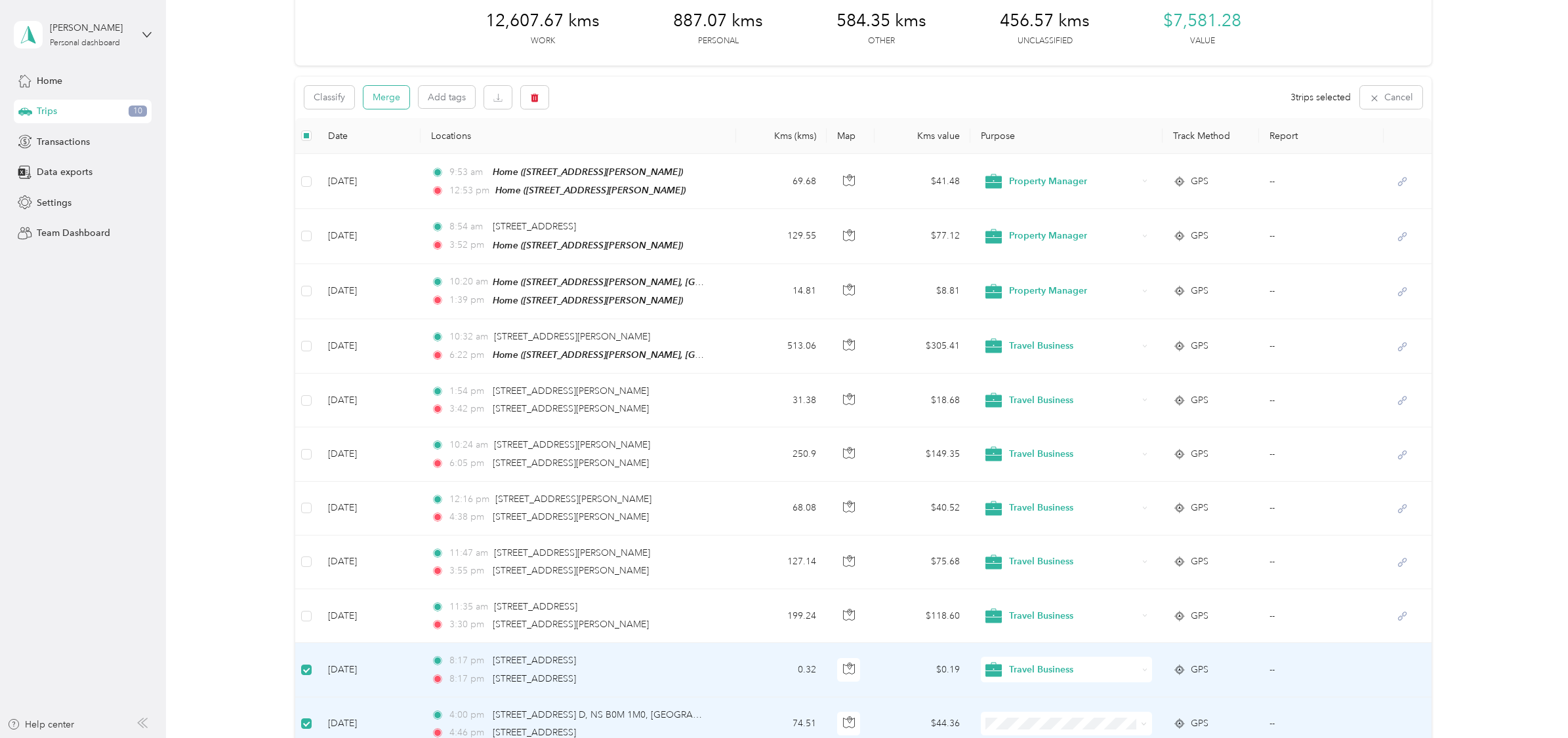
click at [387, 98] on button "Merge" at bounding box center [386, 97] width 46 height 23
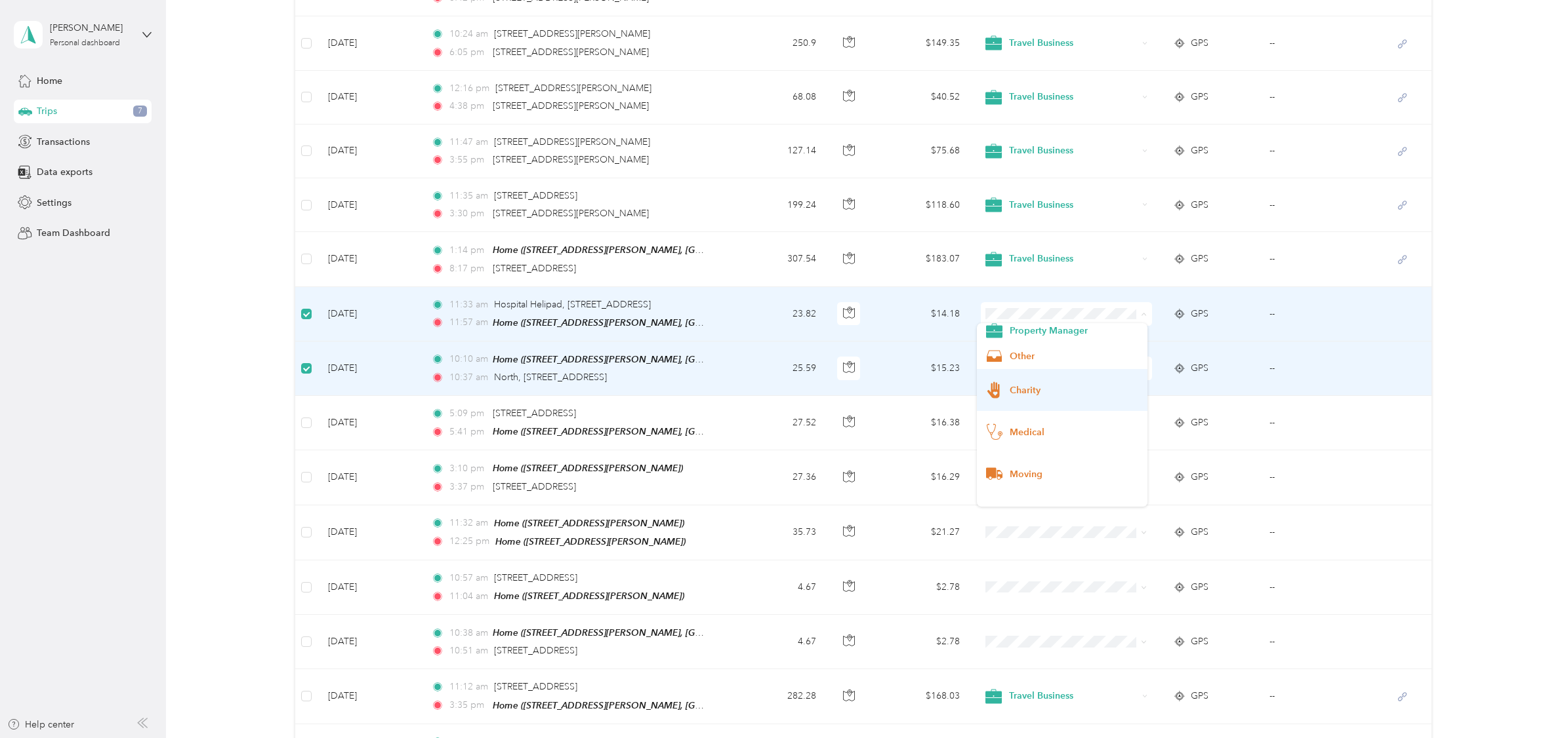
scroll to position [112, 0]
click at [1003, 399] on span "Medical" at bounding box center [1062, 403] width 151 height 33
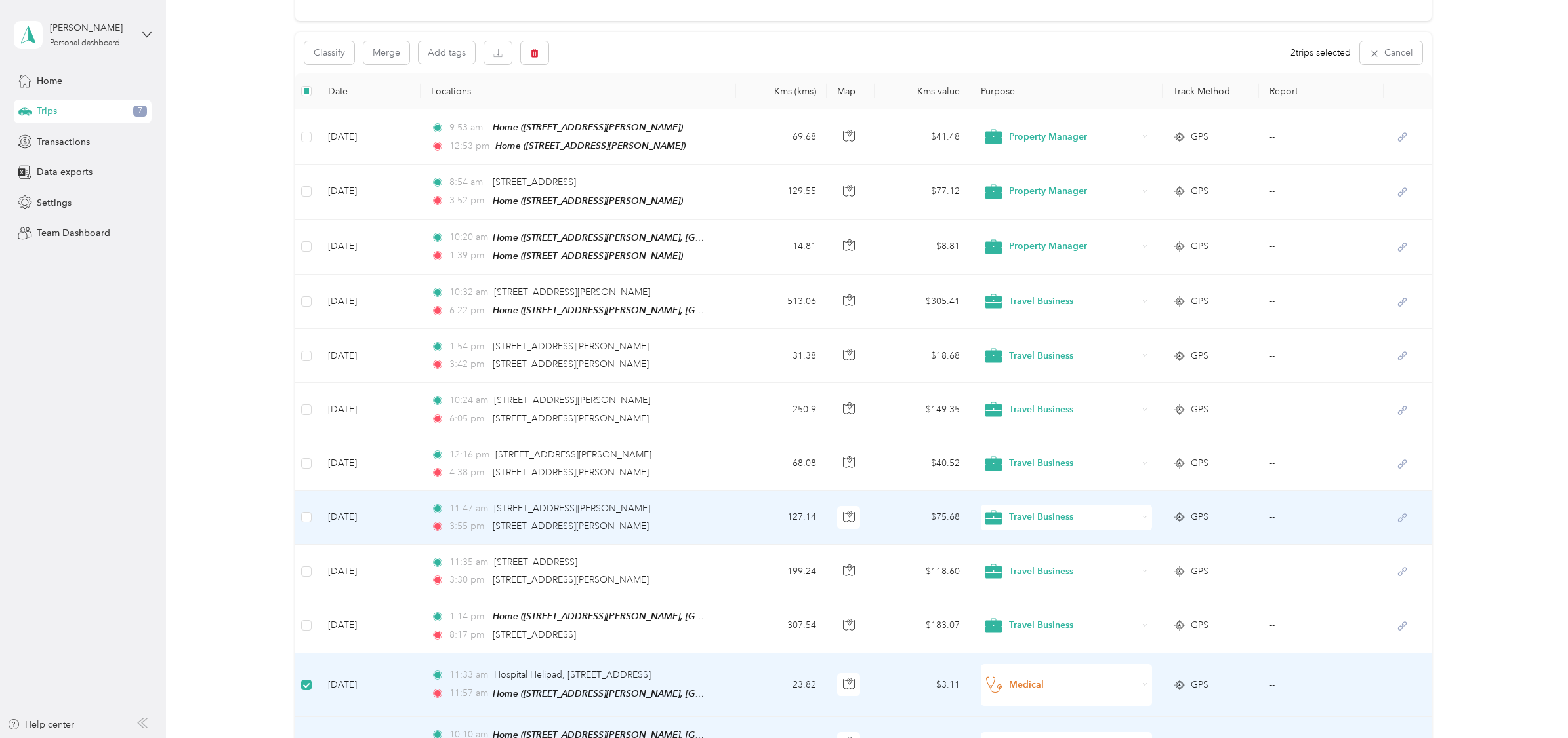
scroll to position [64, 0]
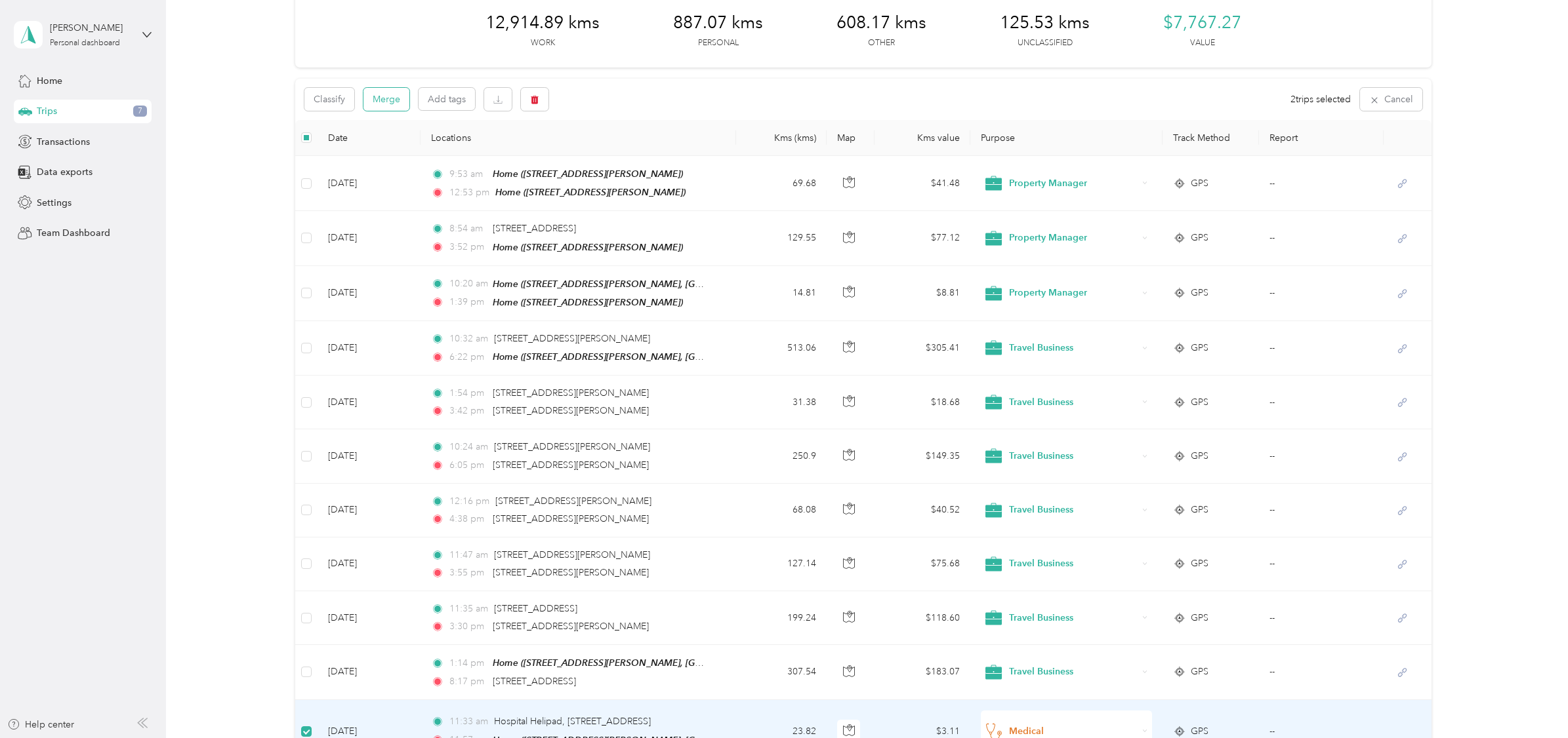
click at [378, 98] on button "Merge" at bounding box center [386, 99] width 46 height 23
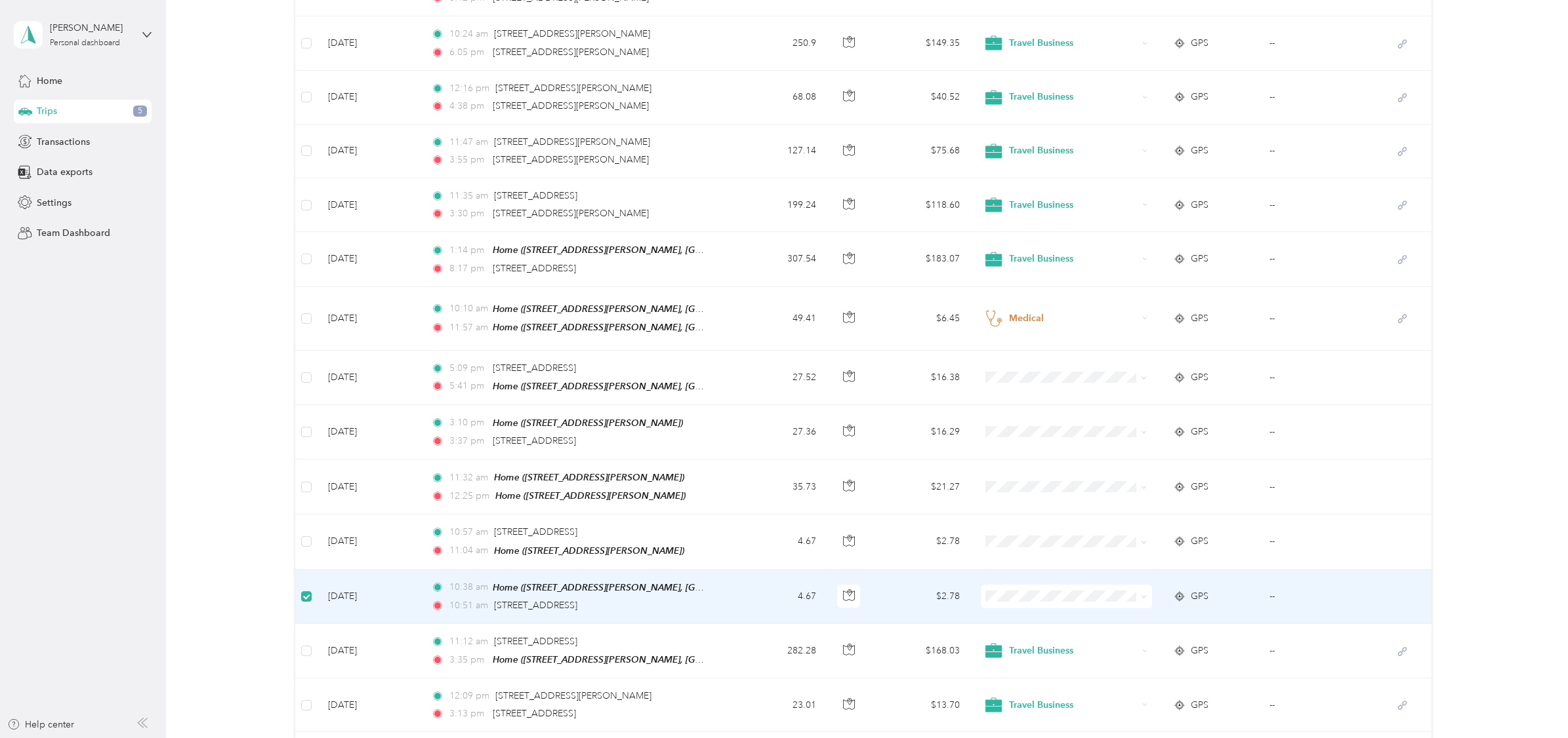
scroll to position [475, 0]
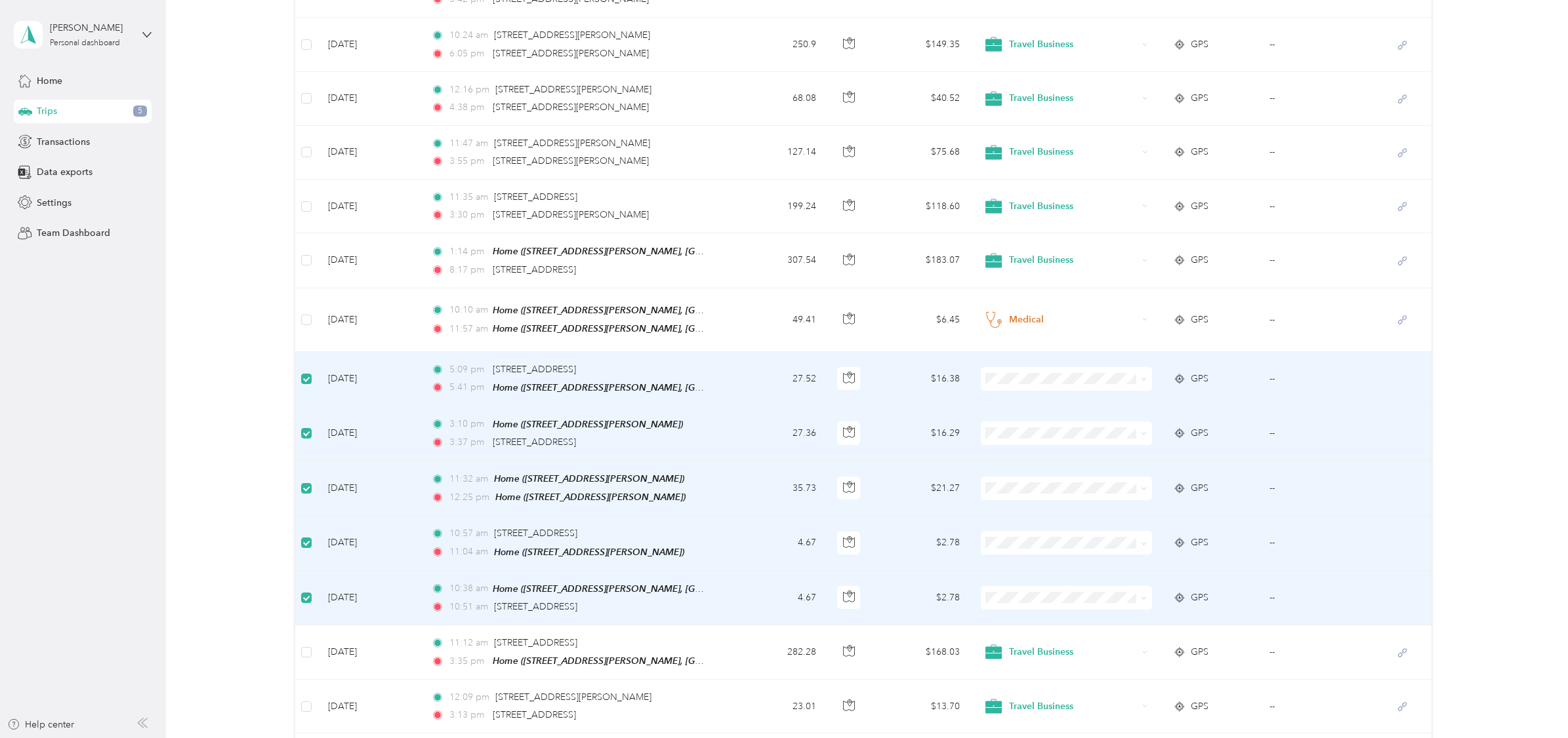
click at [1029, 427] on span "Personal" at bounding box center [1074, 425] width 129 height 13
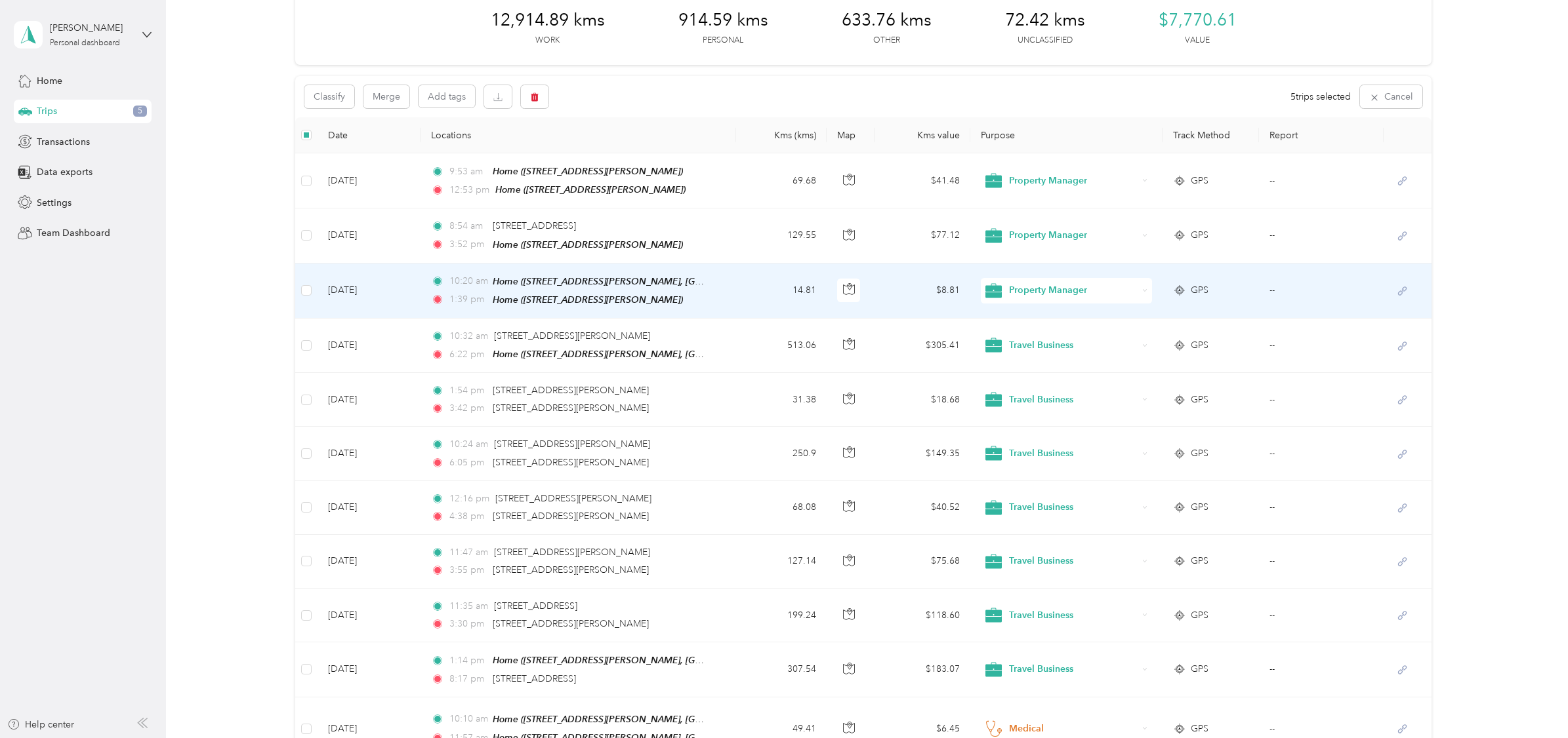
scroll to position [62, 0]
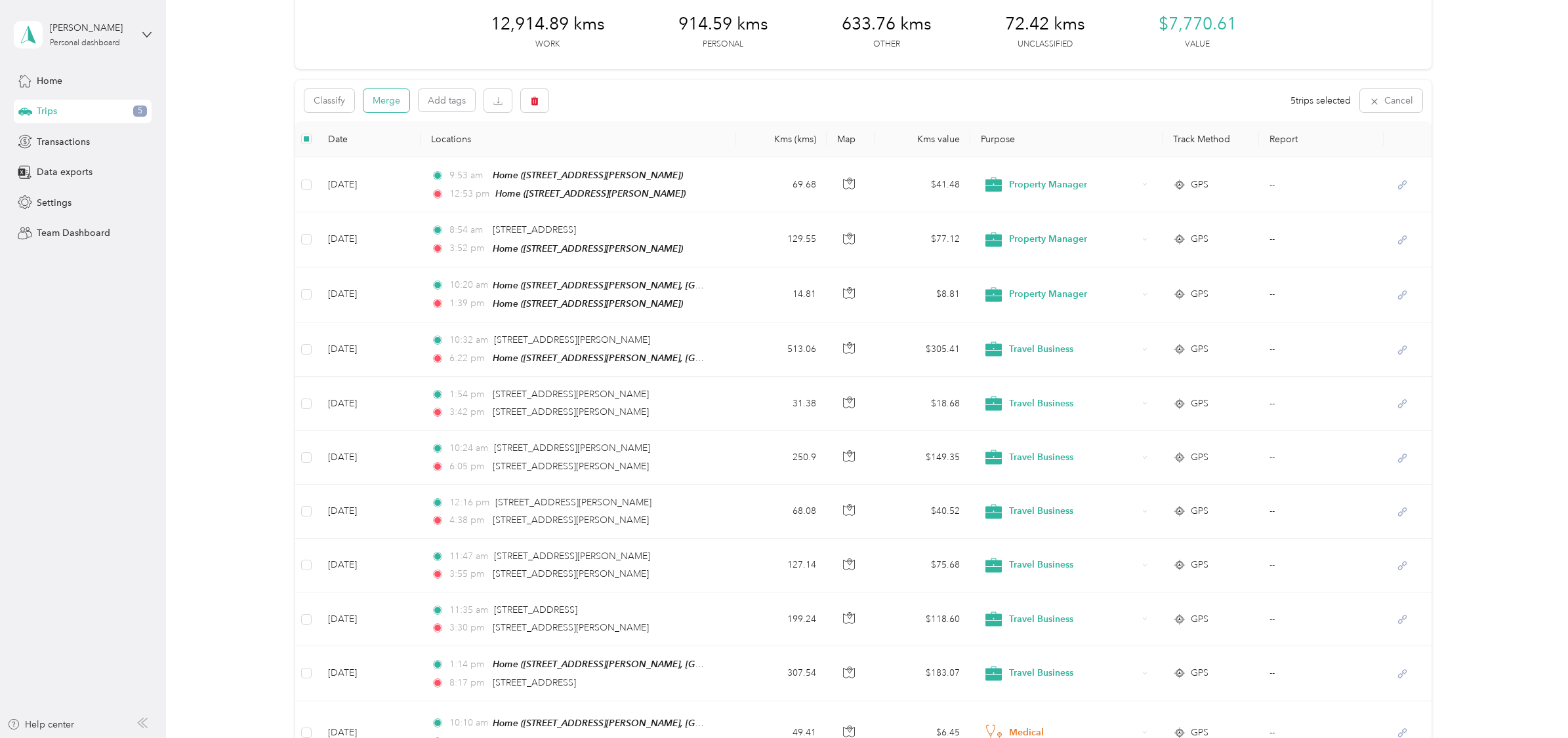
click at [387, 96] on button "Merge" at bounding box center [386, 100] width 46 height 23
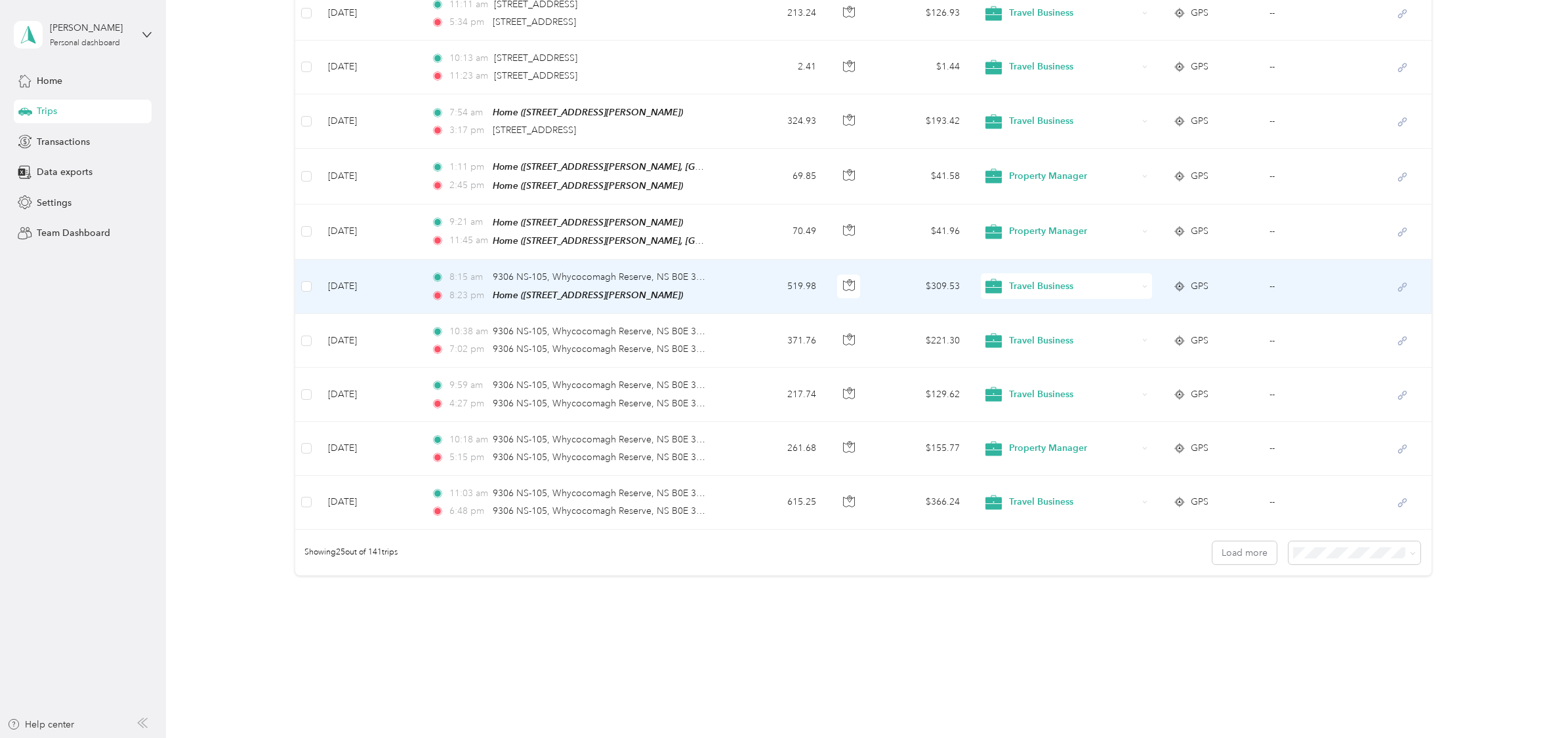
scroll to position [1072, 0]
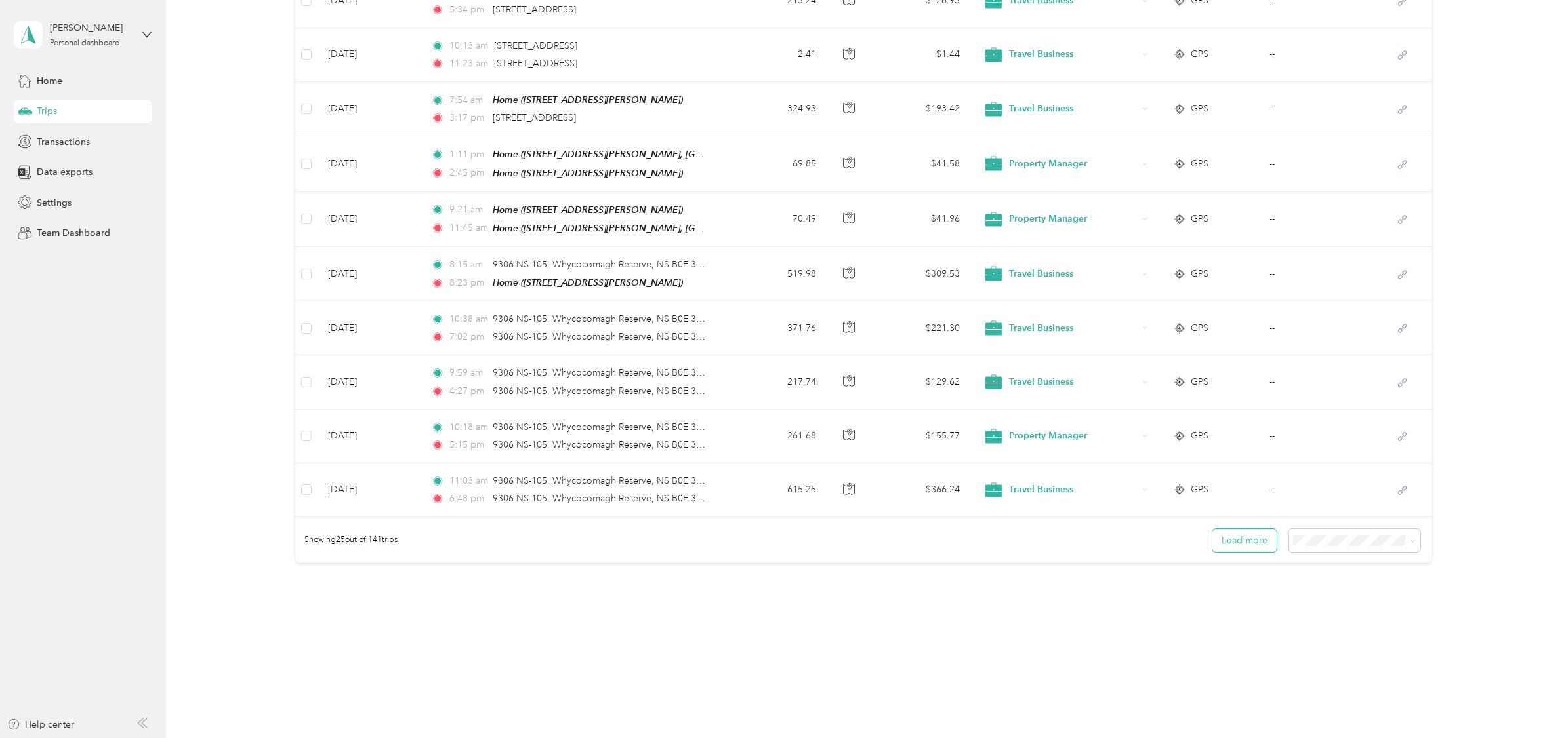
click at [1226, 534] on button "Load more" at bounding box center [1244, 541] width 64 height 23
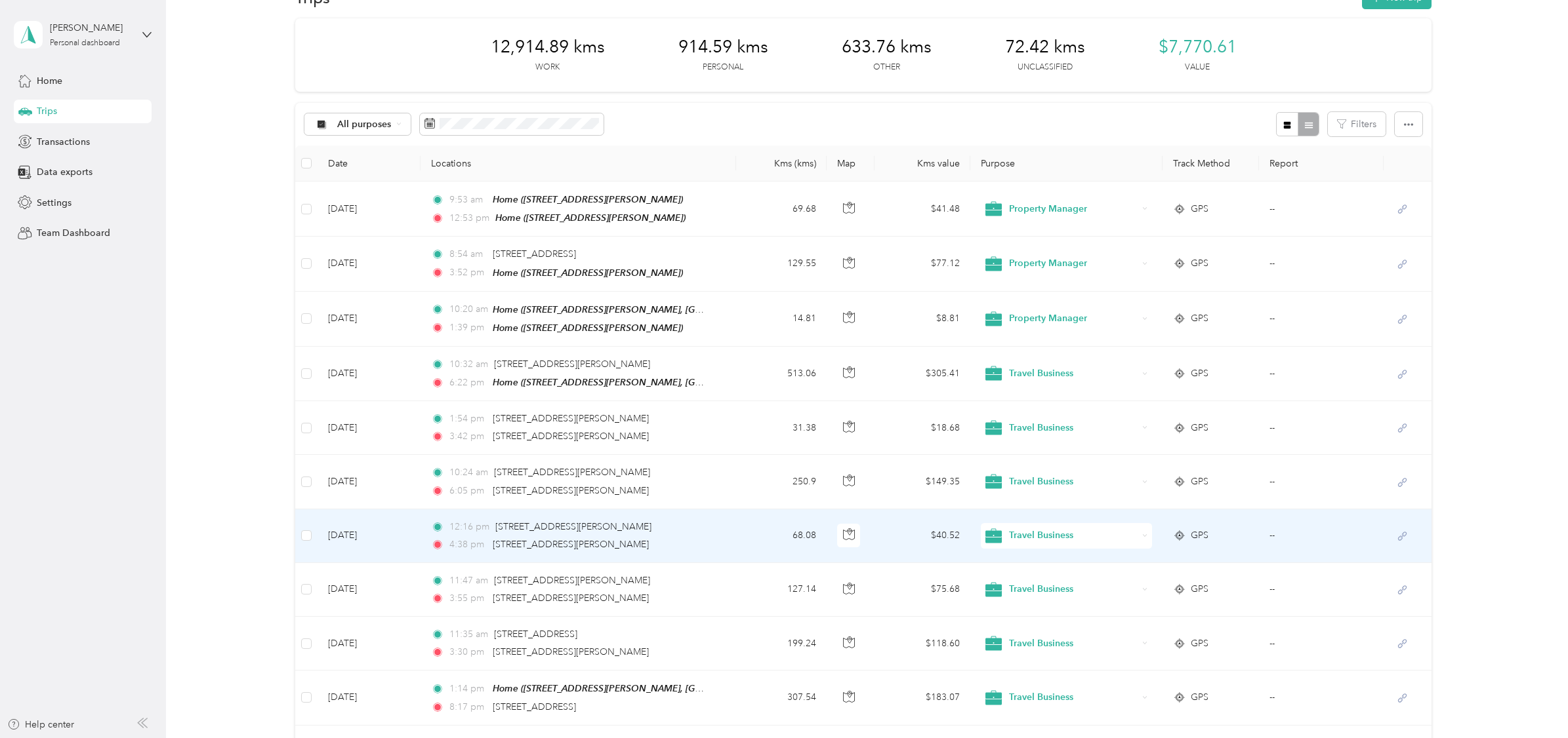
scroll to position [0, 0]
